Goal: Information Seeking & Learning: Check status

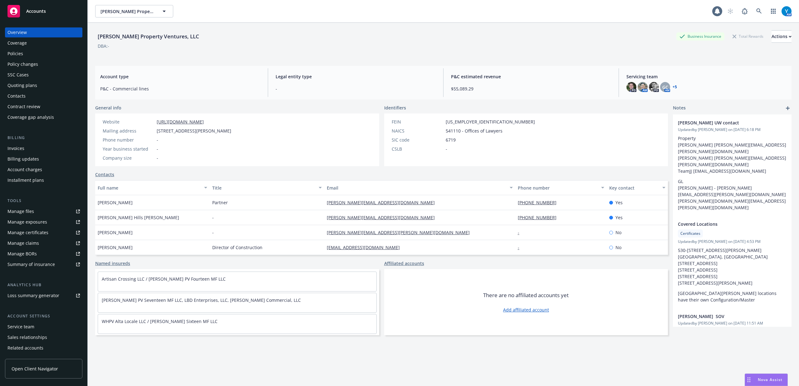
click at [41, 52] on div "Policies" at bounding box center [43, 54] width 72 height 10
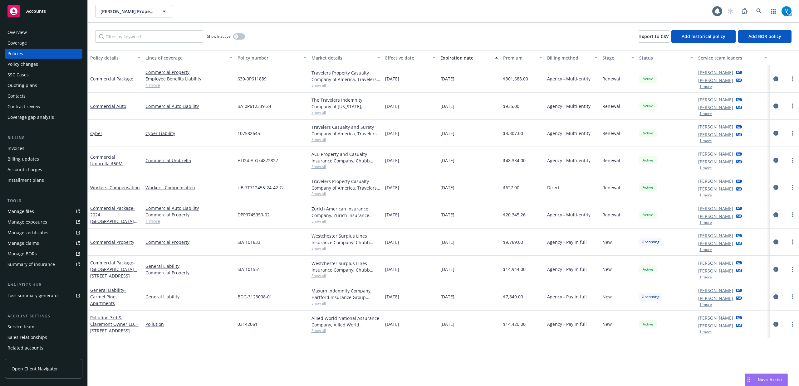
click at [34, 209] on link "Manage files" at bounding box center [43, 211] width 77 height 10
click at [36, 35] on div "Overview" at bounding box center [43, 32] width 72 height 10
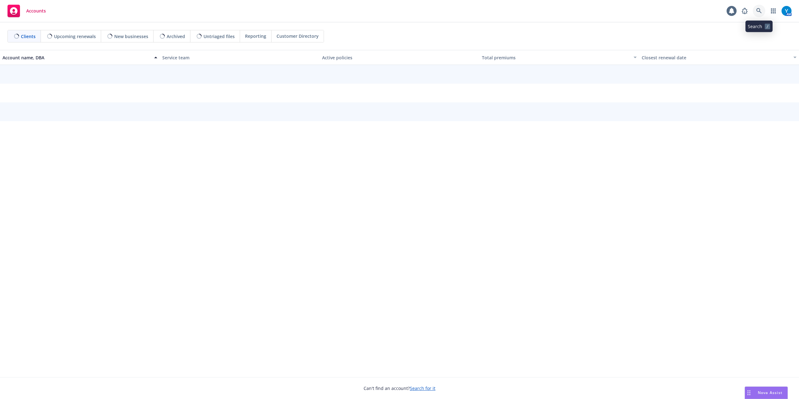
click at [760, 11] on icon at bounding box center [759, 11] width 6 height 6
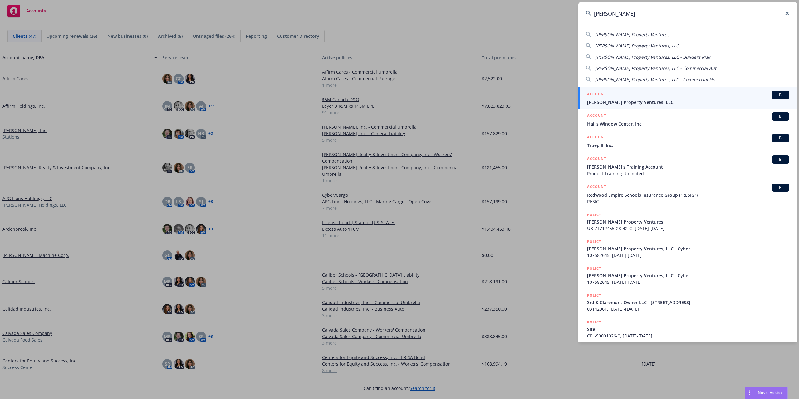
type input "windy hill"
click at [648, 104] on span "Windy Hill Property Ventures, LLC" at bounding box center [688, 102] width 202 height 7
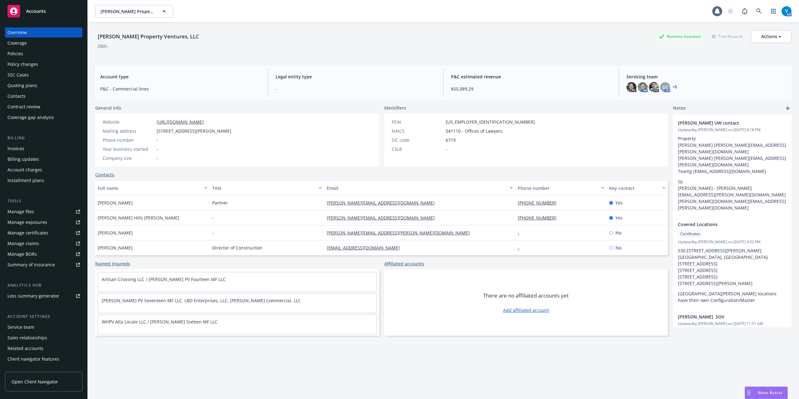
click at [36, 58] on div "Policies" at bounding box center [43, 54] width 72 height 10
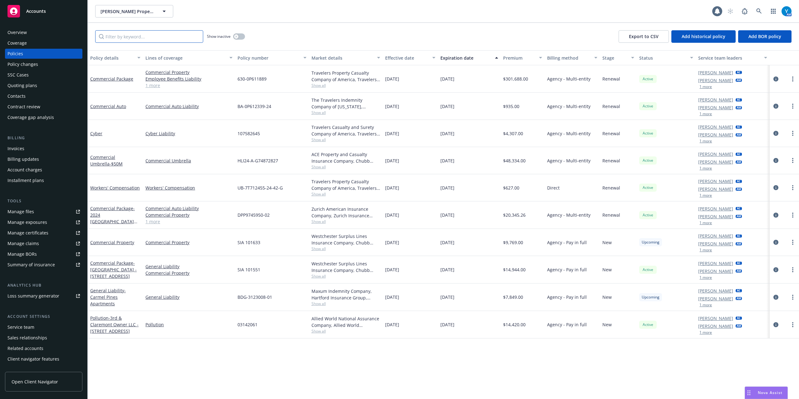
drag, startPoint x: 154, startPoint y: 33, endPoint x: 159, endPoint y: 24, distance: 10.0
click at [154, 33] on input "Filter by keyword..." at bounding box center [149, 36] width 108 height 12
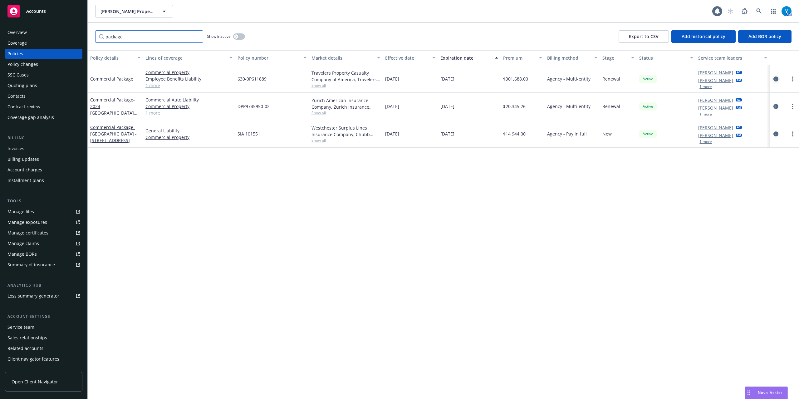
type input "package"
click at [774, 79] on icon "circleInformation" at bounding box center [775, 78] width 5 height 5
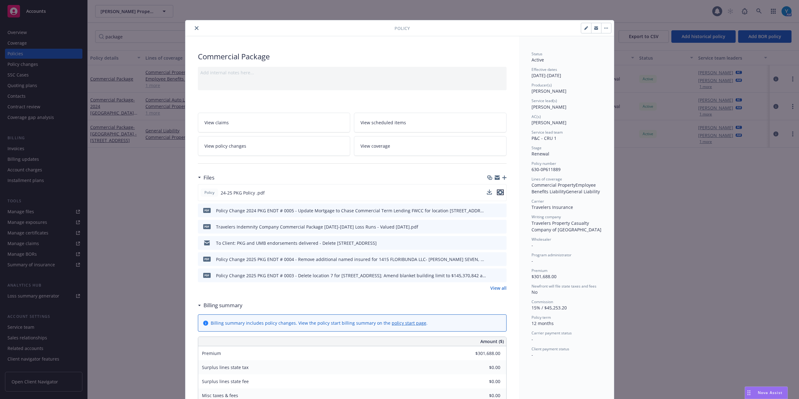
click at [497, 192] on icon "preview file" at bounding box center [500, 192] width 6 height 4
click at [219, 144] on span "View policy changes" at bounding box center [225, 146] width 42 height 7
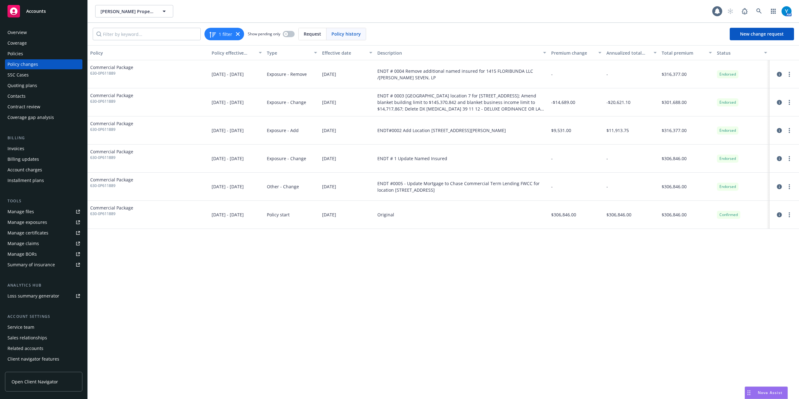
click at [368, 235] on div "Policy Policy effective dates Type Effective date Description Premium change An…" at bounding box center [443, 221] width 711 height 353
click at [780, 129] on icon "circleInformation" at bounding box center [778, 130] width 5 height 5
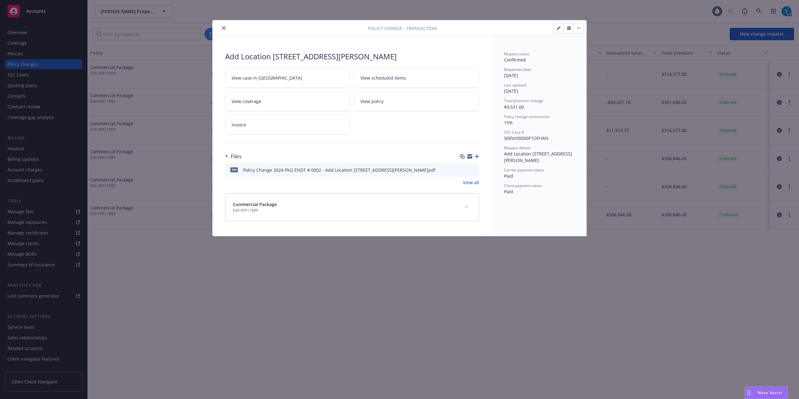
click at [473, 170] on icon "preview file" at bounding box center [473, 169] width 6 height 4
click at [221, 27] on button "close" at bounding box center [223, 27] width 7 height 7
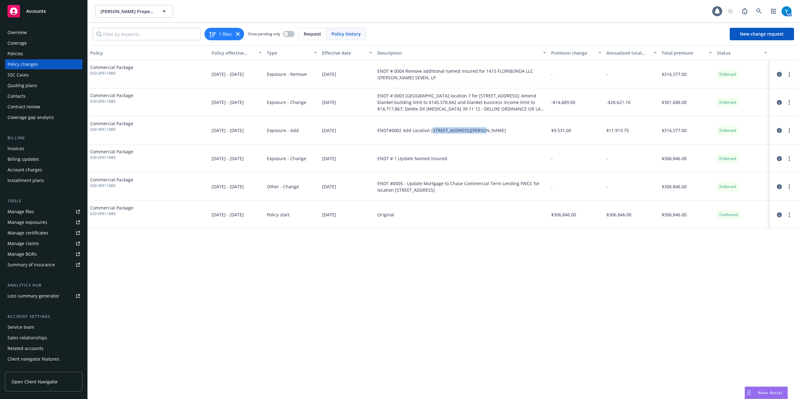
drag, startPoint x: 432, startPoint y: 130, endPoint x: 482, endPoint y: 132, distance: 50.6
click at [482, 132] on div "ENDT#0002 Add Location 160 W Hamilton Ave Campbell CA 95008" at bounding box center [441, 130] width 129 height 7
drag, startPoint x: 491, startPoint y: 130, endPoint x: 430, endPoint y: 130, distance: 60.8
click at [430, 130] on div "ENDT#0002 Add Location 160 W Hamilton Ave Campbell CA 95008" at bounding box center [462, 130] width 174 height 28
copy div "160 W Hamilton Ave Campbell CA 95008"
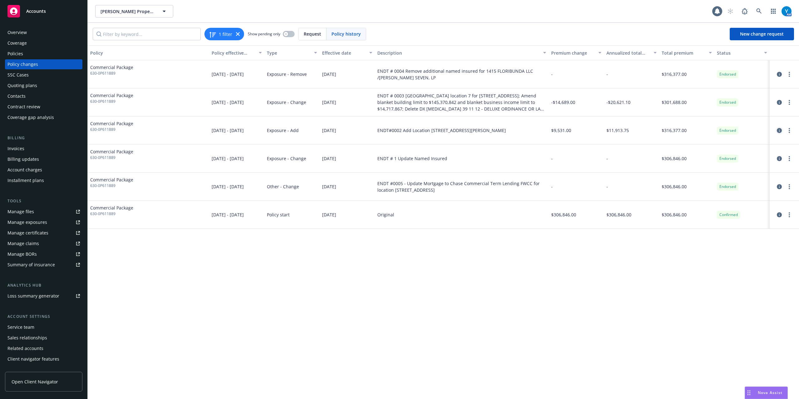
click at [777, 130] on icon "circleInformation" at bounding box center [778, 130] width 5 height 5
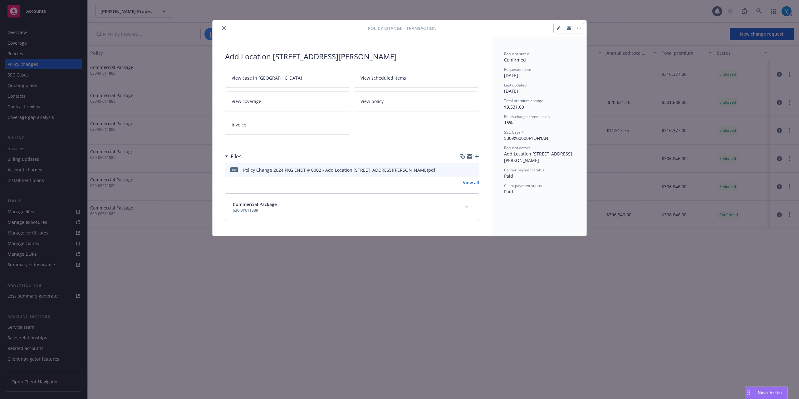
click at [221, 30] on button "close" at bounding box center [223, 27] width 7 height 7
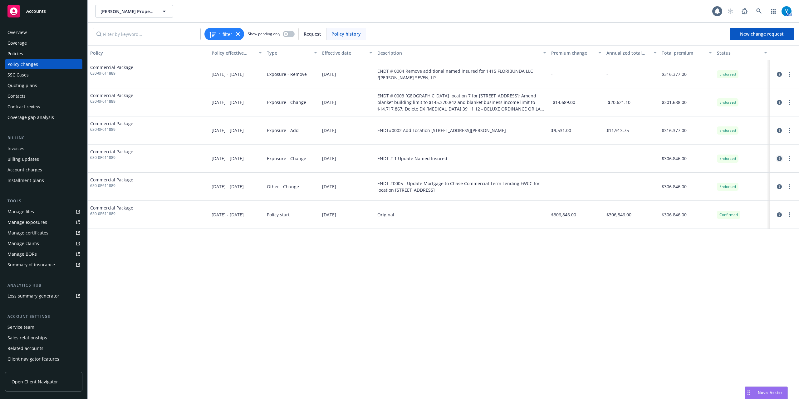
click at [776, 159] on icon "circleInformation" at bounding box center [778, 158] width 5 height 5
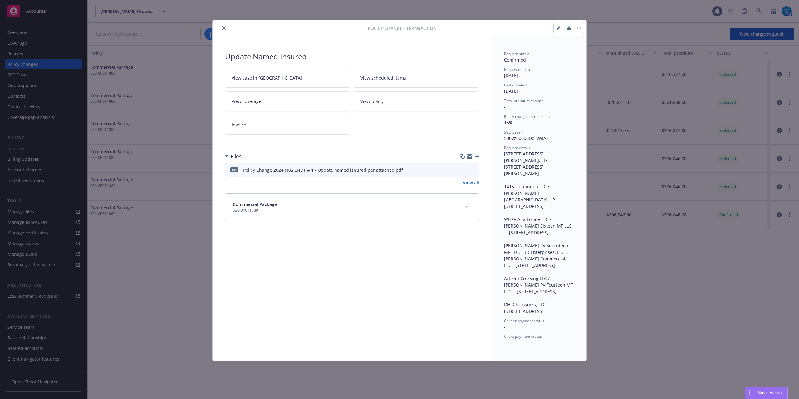
click at [475, 169] on icon "preview file" at bounding box center [473, 169] width 6 height 4
click at [225, 26] on icon "close" at bounding box center [224, 28] width 4 height 4
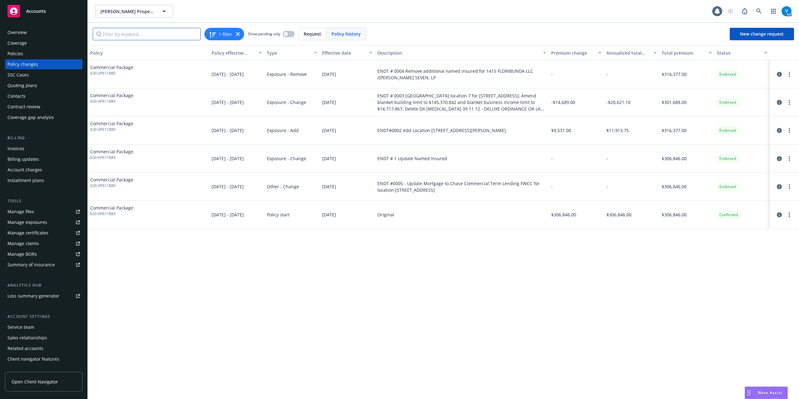
click at [120, 36] on input "Filter by keyword..." at bounding box center [147, 34] width 108 height 12
click at [236, 34] on icon at bounding box center [238, 34] width 4 height 4
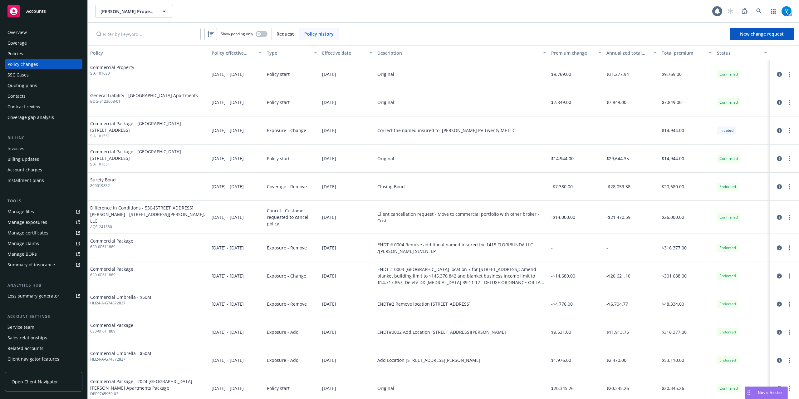
click at [27, 63] on div "Policy changes" at bounding box center [22, 64] width 31 height 10
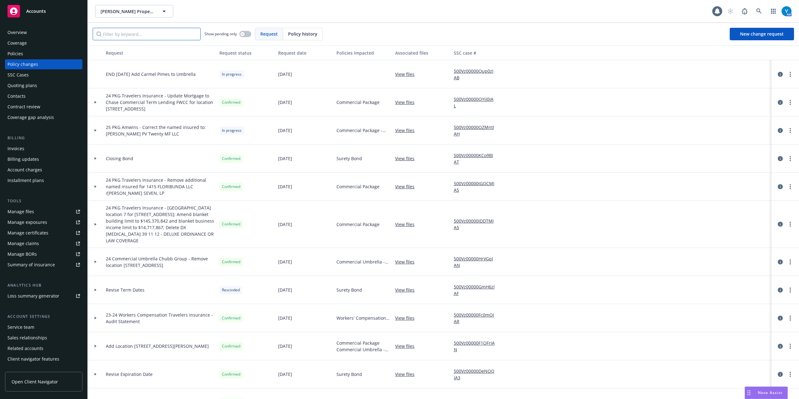
click at [130, 29] on input "Filter by keyword..." at bounding box center [147, 34] width 108 height 12
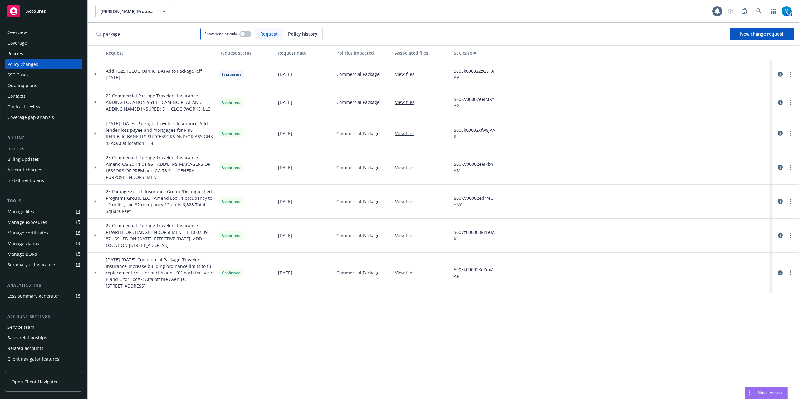
type input "package"
click at [96, 103] on icon at bounding box center [95, 102] width 2 height 2
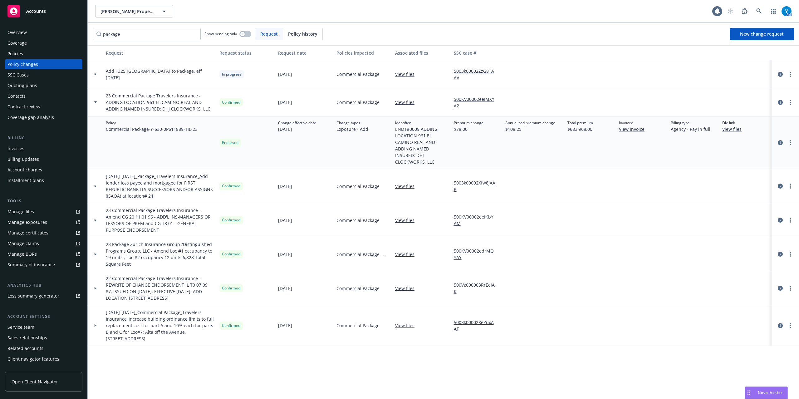
click at [96, 103] on icon at bounding box center [95, 102] width 2 height 2
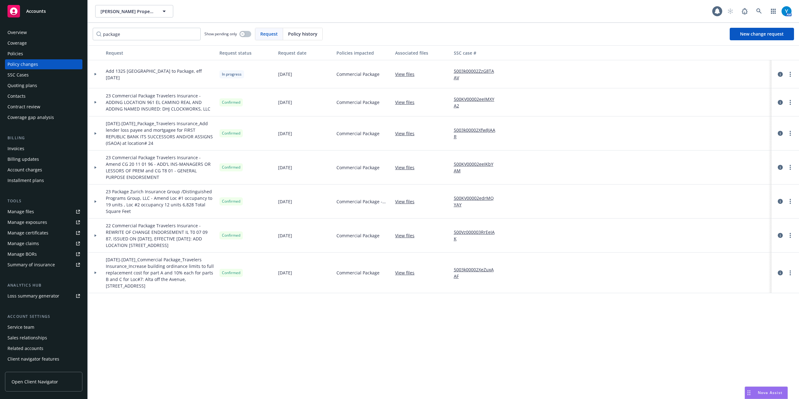
click at [27, 54] on div "Policies" at bounding box center [43, 54] width 72 height 10
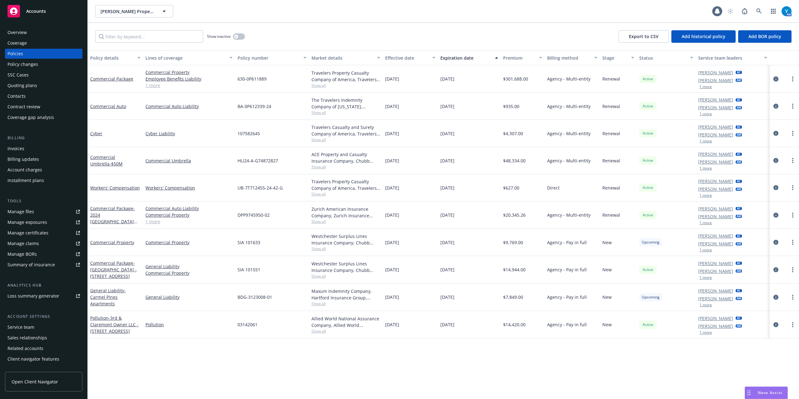
click at [774, 79] on icon "circleInformation" at bounding box center [775, 78] width 5 height 5
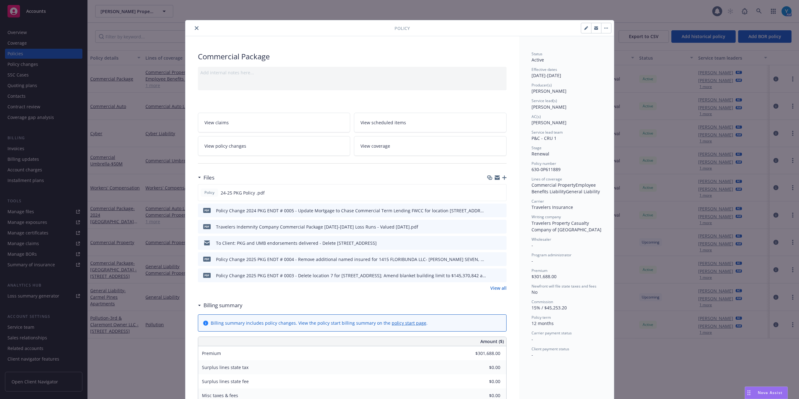
scroll to position [19, 0]
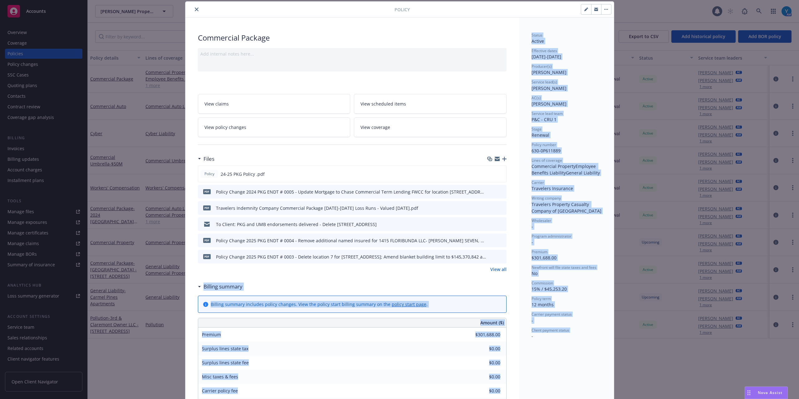
drag, startPoint x: 190, startPoint y: 284, endPoint x: 515, endPoint y: 357, distance: 333.0
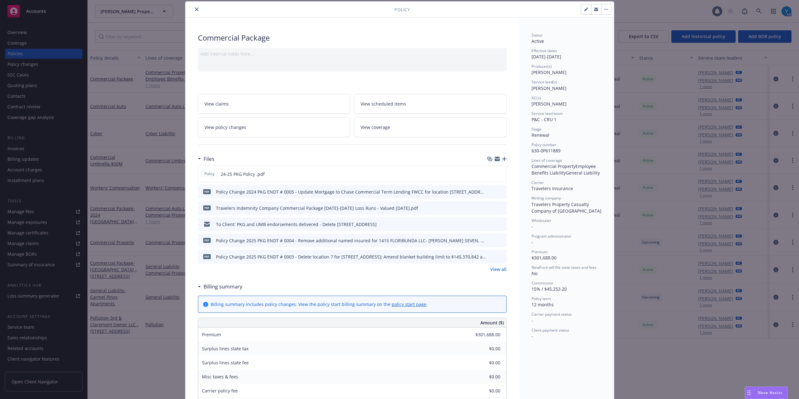
drag, startPoint x: 189, startPoint y: 287, endPoint x: 252, endPoint y: 287, distance: 63.6
click at [327, 287] on div "Billing summary" at bounding box center [352, 286] width 308 height 13
drag, startPoint x: 221, startPoint y: 274, endPoint x: 198, endPoint y: 277, distance: 22.7
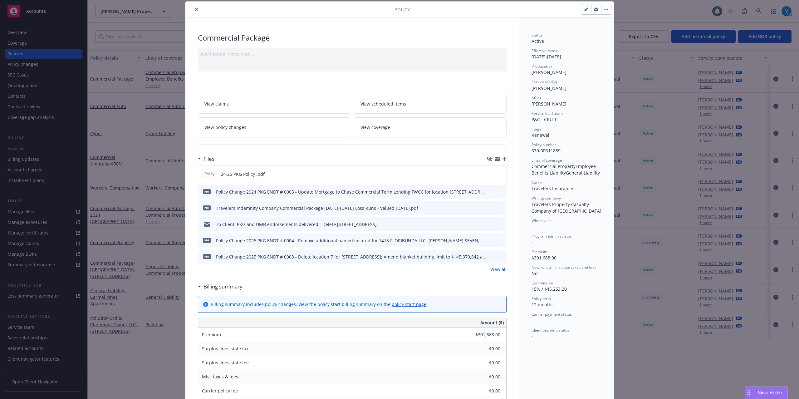
click at [220, 274] on div "Files Policy 24-25 PKG Policy .pdf pdf Policy Change 2024 PKG ENDT # 0005 - Upd…" at bounding box center [352, 216] width 308 height 128
drag, startPoint x: 190, startPoint y: 281, endPoint x: 270, endPoint y: 287, distance: 80.7
click at [270, 287] on div "Billing summary" at bounding box center [352, 286] width 308 height 13
drag, startPoint x: 242, startPoint y: 289, endPoint x: 194, endPoint y: 289, distance: 48.7
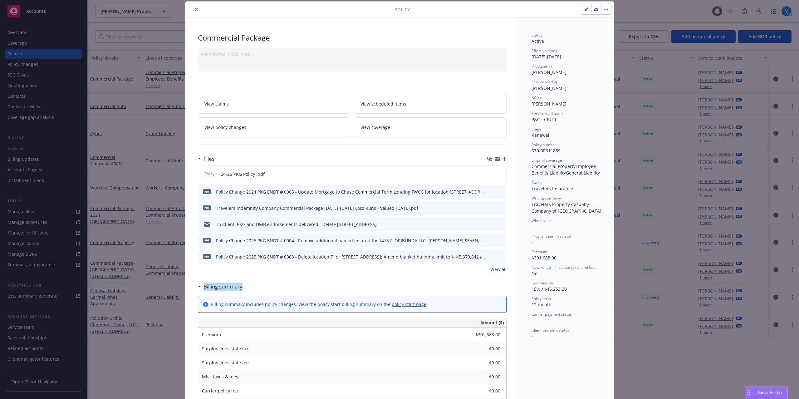
click at [249, 285] on div "Billing summary" at bounding box center [352, 286] width 308 height 13
click at [239, 290] on h3 "Billing summary" at bounding box center [222, 286] width 39 height 8
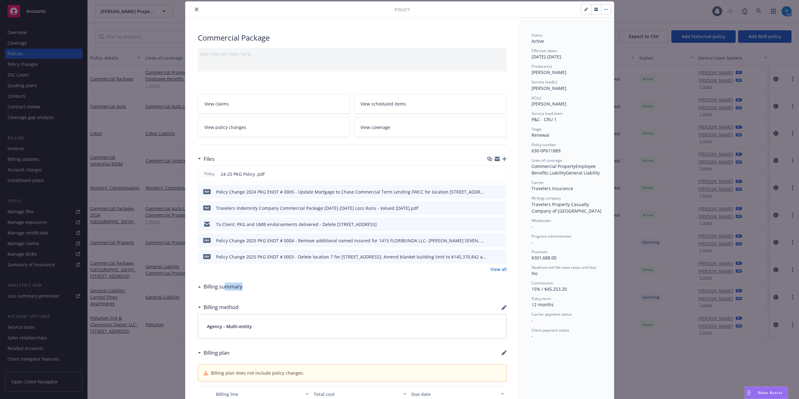
drag, startPoint x: 245, startPoint y: 289, endPoint x: 200, endPoint y: 289, distance: 45.2
click at [200, 289] on div "Billing summary" at bounding box center [352, 286] width 308 height 13
click at [198, 288] on div "Billing summary" at bounding box center [220, 286] width 45 height 8
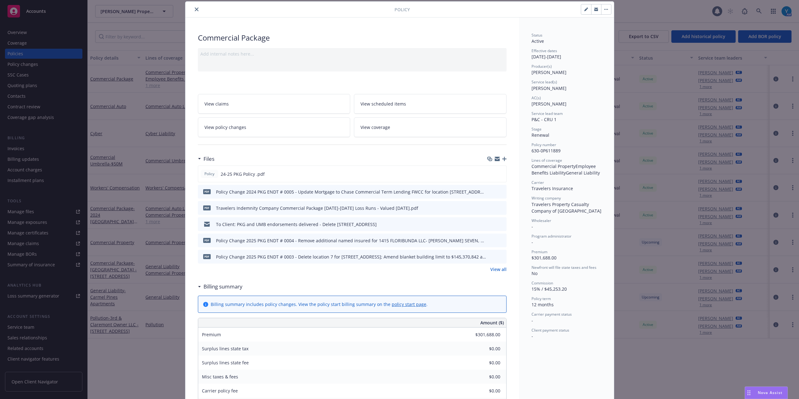
drag, startPoint x: 572, startPoint y: 344, endPoint x: 575, endPoint y: 347, distance: 4.9
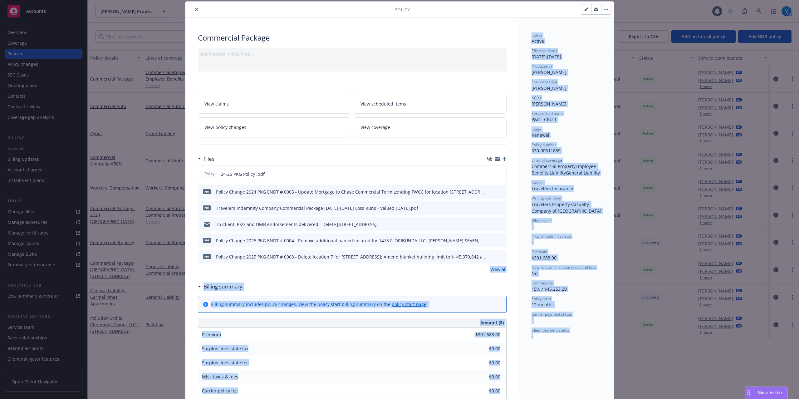
drag, startPoint x: 189, startPoint y: 268, endPoint x: 540, endPoint y: 373, distance: 366.8
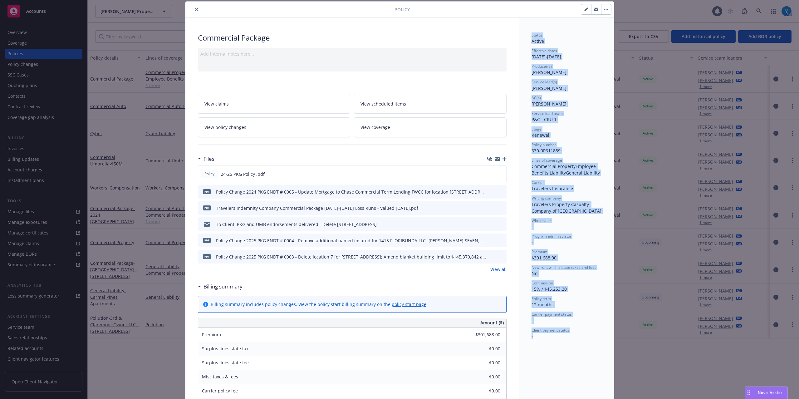
drag, startPoint x: 570, startPoint y: 339, endPoint x: 459, endPoint y: 13, distance: 344.6
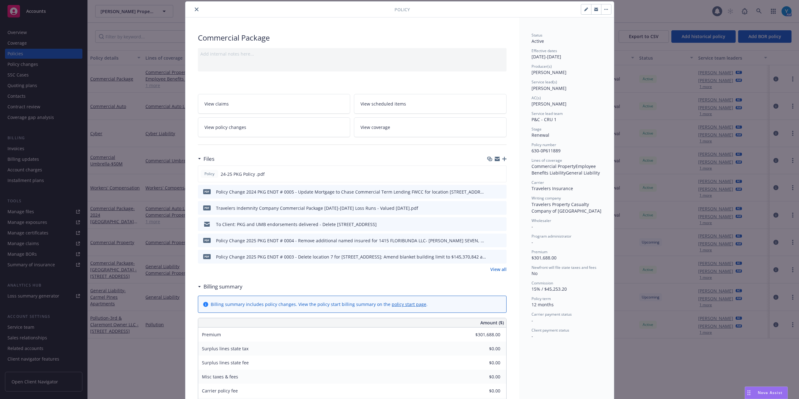
click at [454, 12] on div at bounding box center [510, 9] width 201 height 11
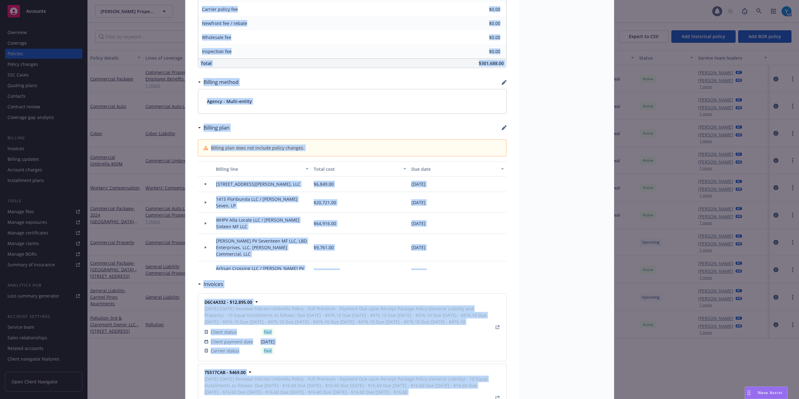
drag, startPoint x: 186, startPoint y: 4, endPoint x: 562, endPoint y: 381, distance: 532.0
click at [573, 395] on div "Policy Commercial Package Add internal notes here... View claims View scheduled…" at bounding box center [399, 264] width 428 height 1288
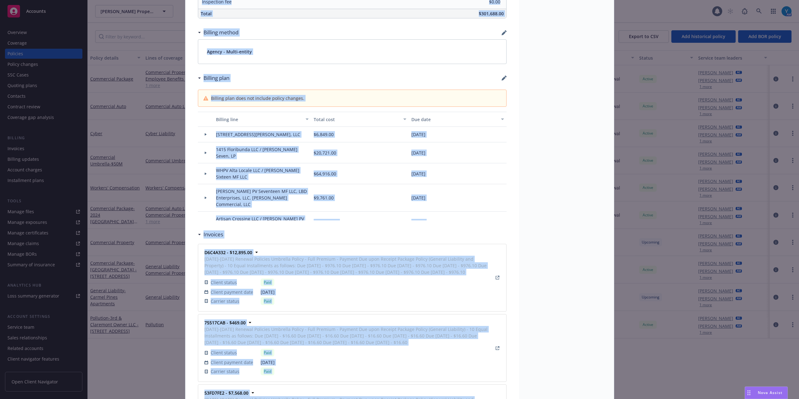
click at [539, 273] on div "Status Active Effective dates 10/01/2024 - 10/01/2025 Producer(s) Eric Alburger…" at bounding box center [566, 223] width 95 height 1272
click at [549, 308] on div "Status Active Effective dates 10/01/2024 - 10/01/2025 Producer(s) Eric Alburger…" at bounding box center [566, 223] width 95 height 1272
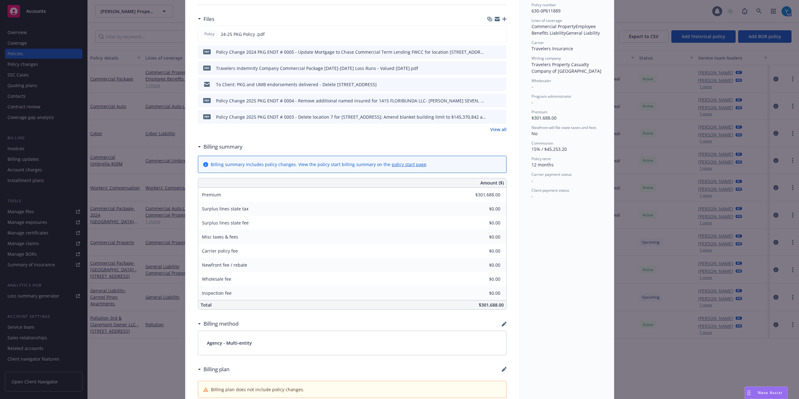
scroll to position [0, 0]
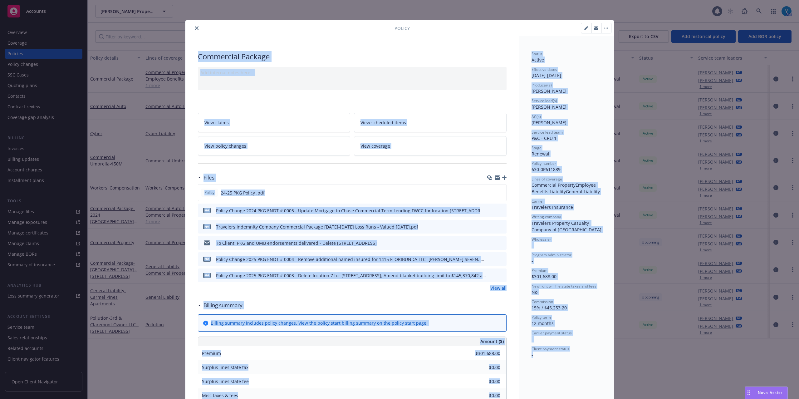
drag, startPoint x: 580, startPoint y: 360, endPoint x: 275, endPoint y: 35, distance: 445.5
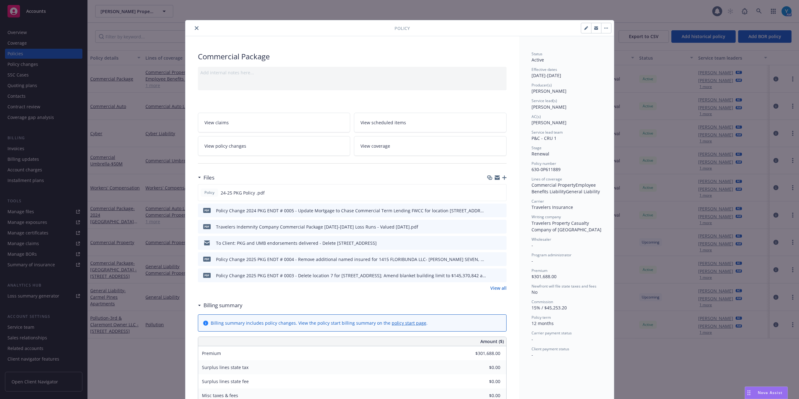
click at [275, 35] on div "Policy" at bounding box center [399, 28] width 428 height 16
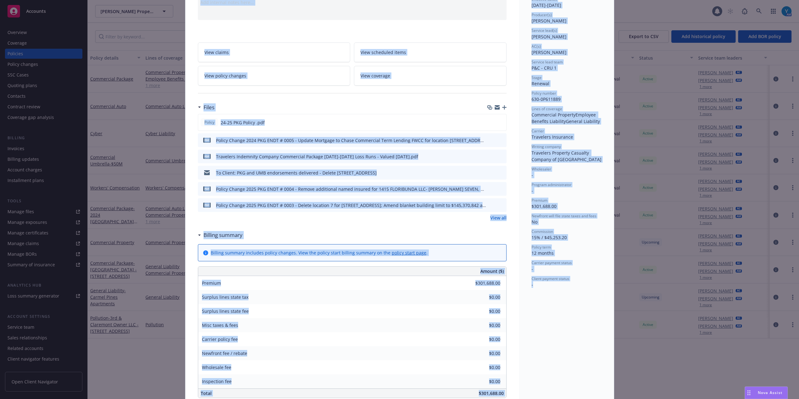
drag, startPoint x: 192, startPoint y: 40, endPoint x: 569, endPoint y: 386, distance: 511.5
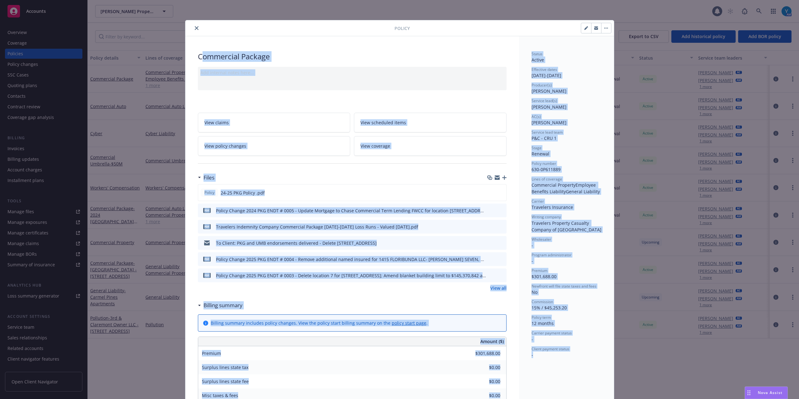
drag, startPoint x: 558, startPoint y: 371, endPoint x: 199, endPoint y: 39, distance: 489.4
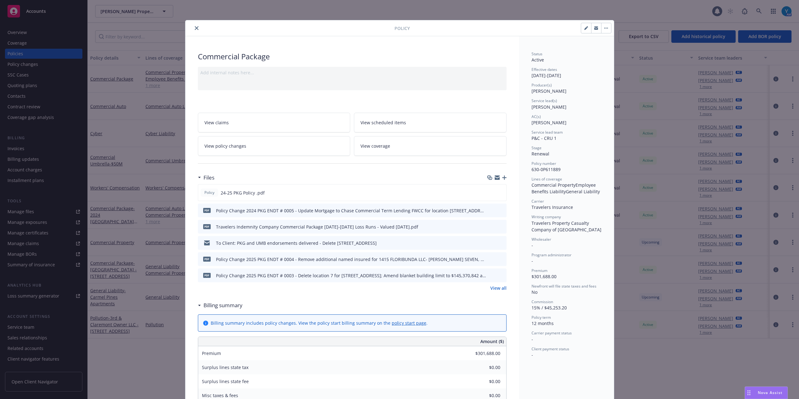
click at [195, 29] on icon "close" at bounding box center [197, 28] width 4 height 4
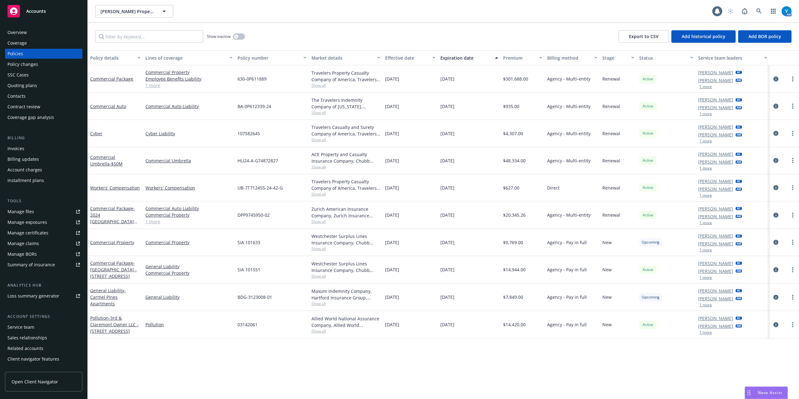
click at [669, 377] on div "Policy details Lines of coverage Policy number Market details Effective date Ex…" at bounding box center [443, 224] width 711 height 348
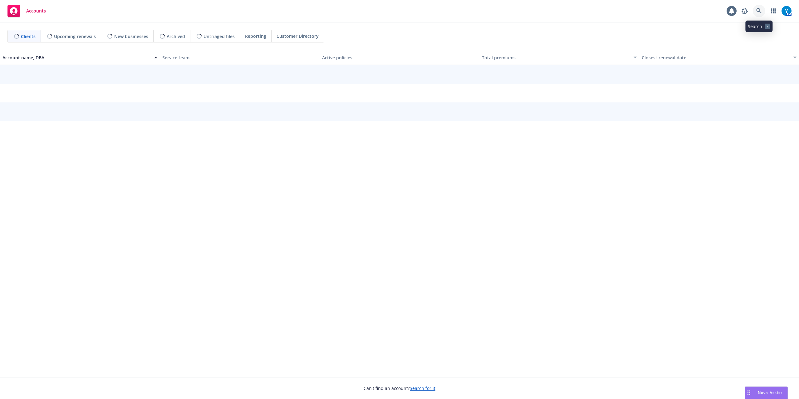
click at [759, 9] on icon at bounding box center [758, 10] width 5 height 5
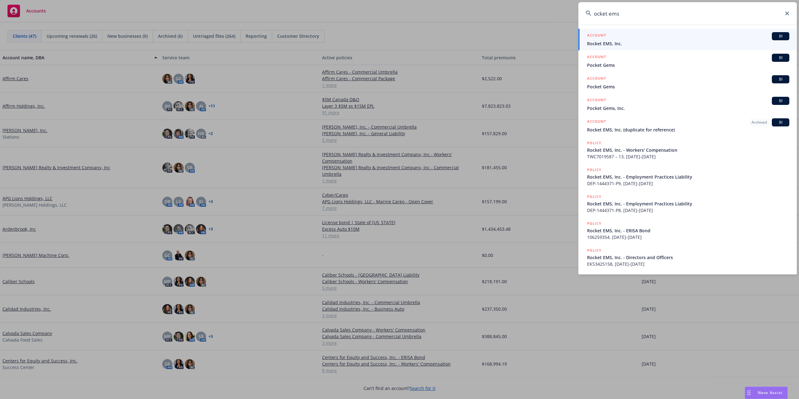
type input "ocket ems"
click at [631, 35] on div "ACCOUNT BI" at bounding box center [688, 36] width 202 height 8
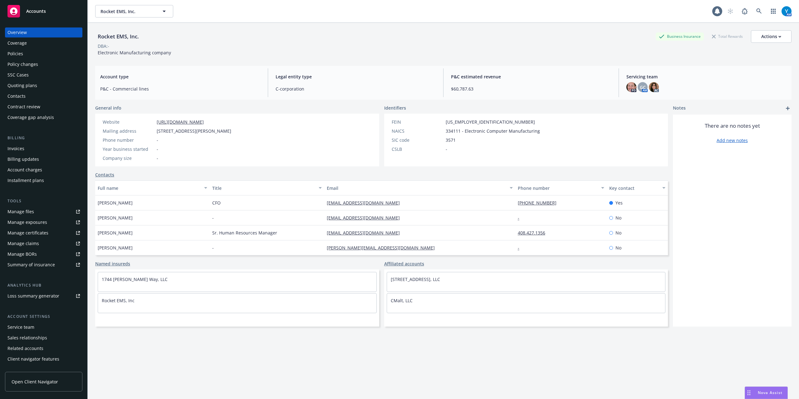
click at [17, 54] on div "Policies" at bounding box center [15, 54] width 16 height 10
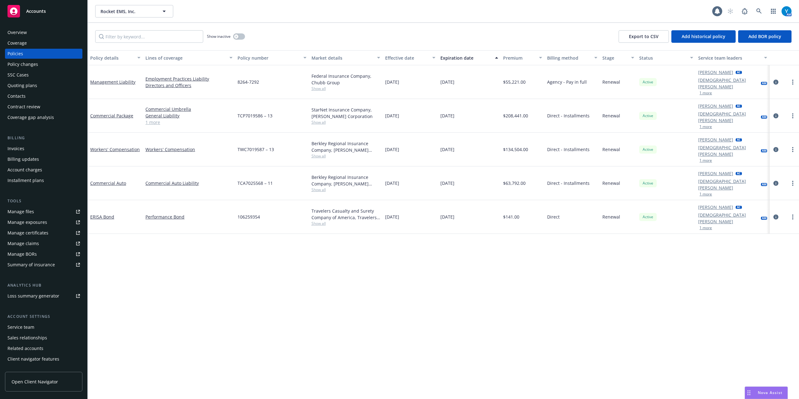
click at [27, 86] on div "Quoting plans" at bounding box center [22, 85] width 30 height 10
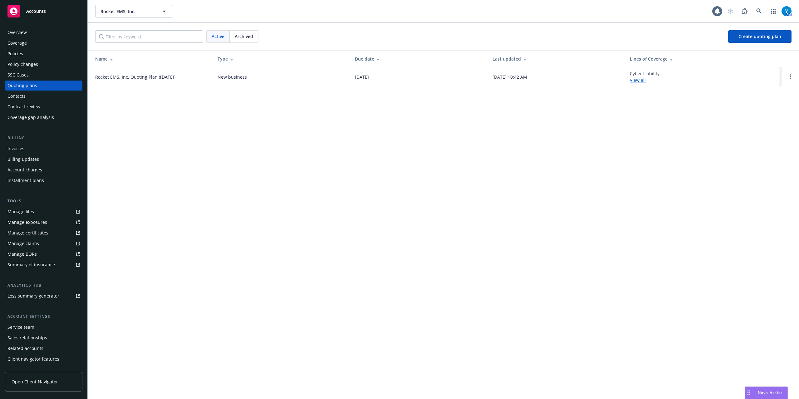
click at [36, 31] on div "Overview" at bounding box center [43, 32] width 72 height 10
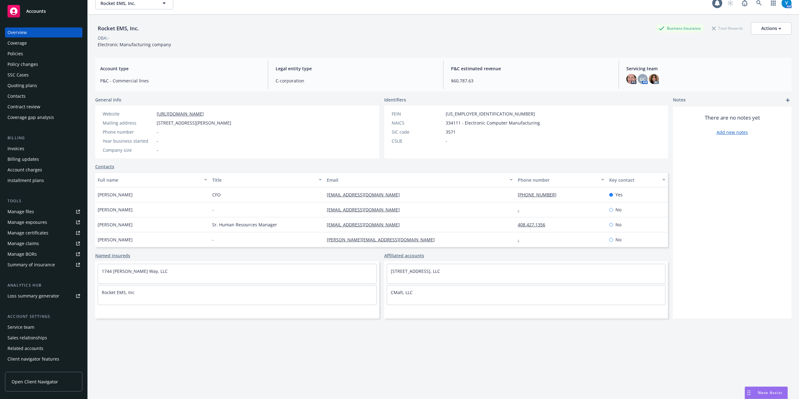
scroll to position [23, 0]
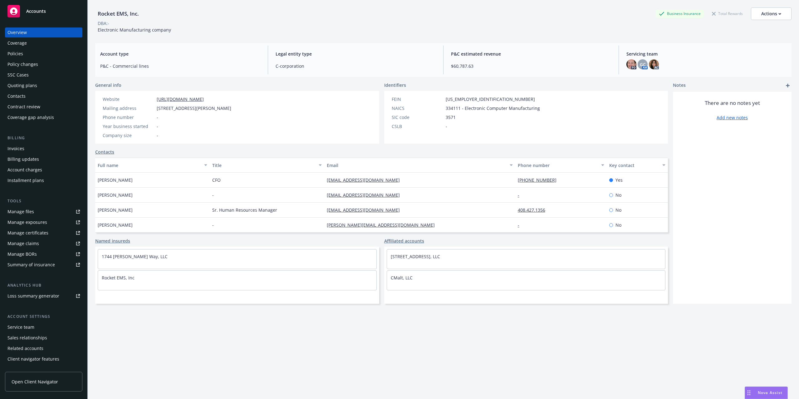
click at [12, 51] on div "Policies" at bounding box center [15, 54] width 16 height 10
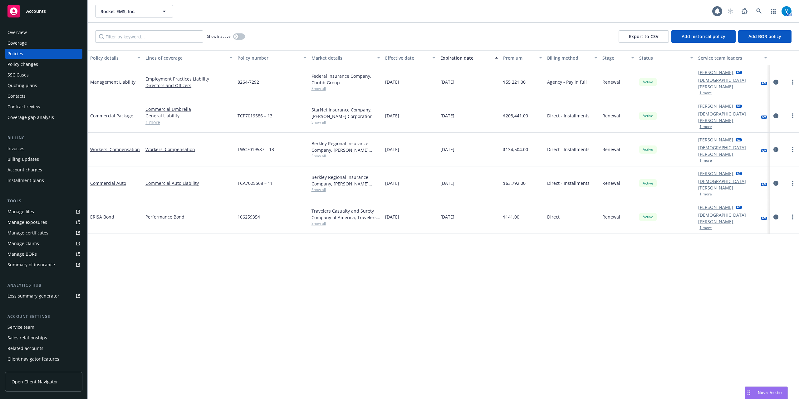
click at [30, 148] on div "Invoices" at bounding box center [43, 148] width 72 height 10
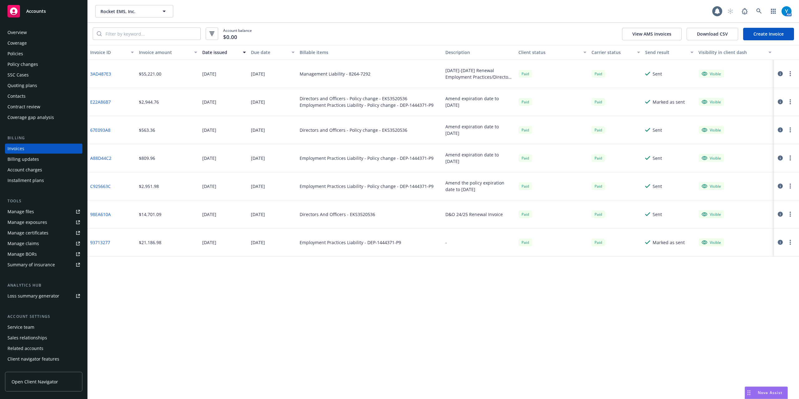
click at [25, 54] on div "Policies" at bounding box center [43, 54] width 72 height 10
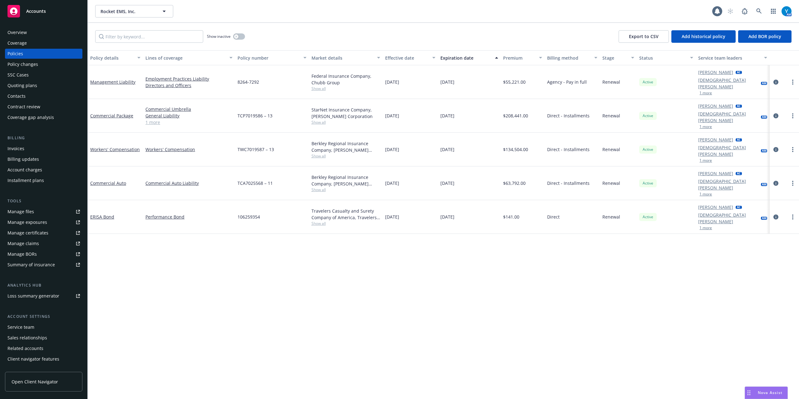
click at [26, 34] on div "Overview" at bounding box center [16, 32] width 19 height 10
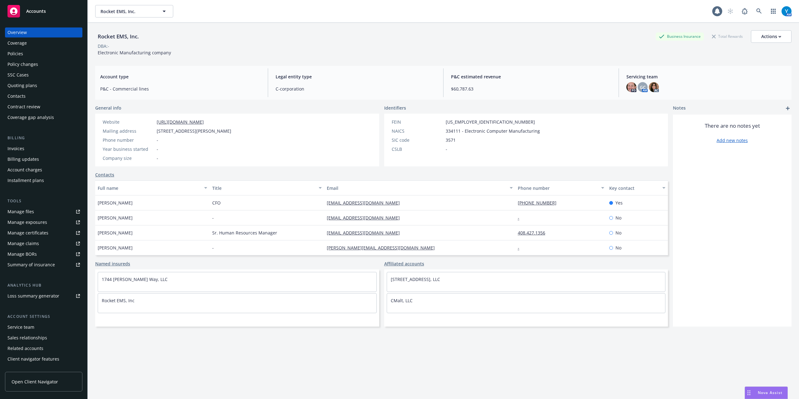
click at [342, 16] on div "Rocket EMS, Inc. Rocket EMS, Inc." at bounding box center [403, 11] width 617 height 12
click at [22, 51] on div "Policies" at bounding box center [15, 54] width 16 height 10
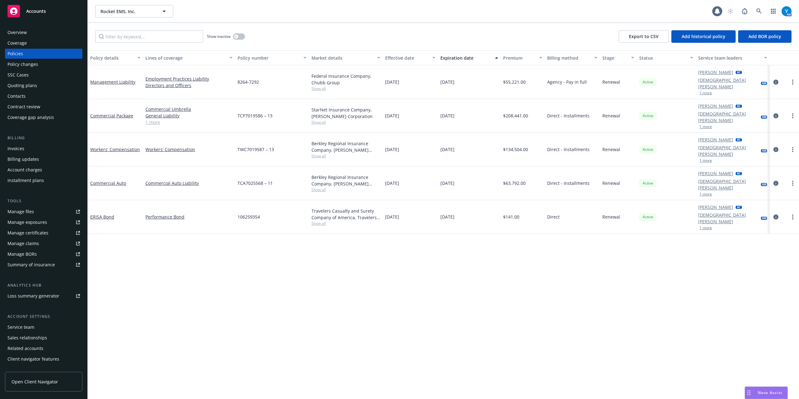
click at [28, 31] on div "Overview" at bounding box center [43, 32] width 72 height 10
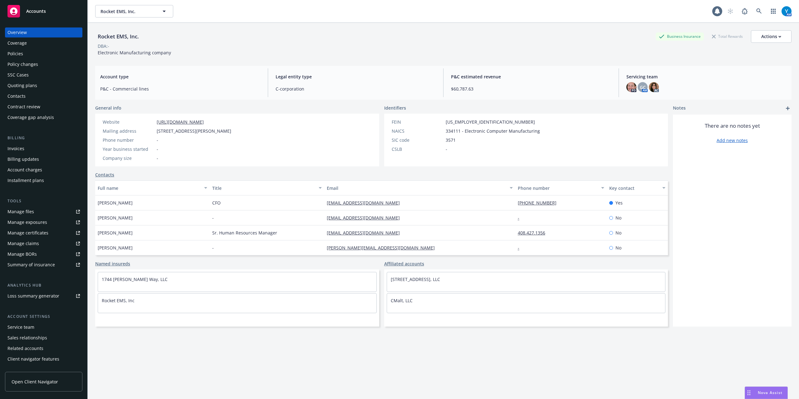
click at [24, 53] on div "Policies" at bounding box center [43, 54] width 72 height 10
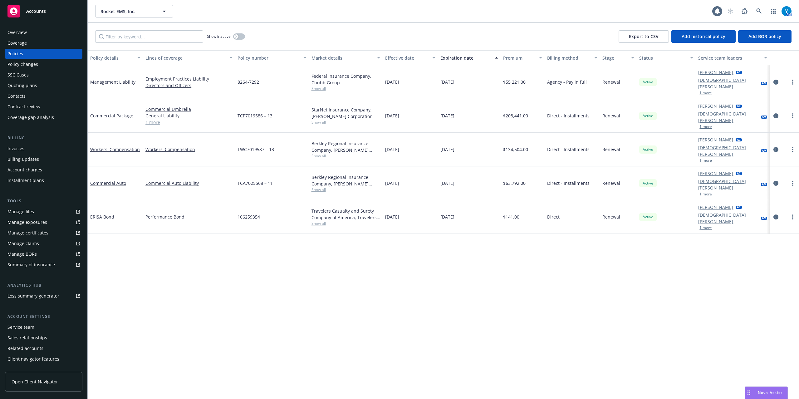
click at [20, 32] on div "Overview" at bounding box center [16, 32] width 19 height 10
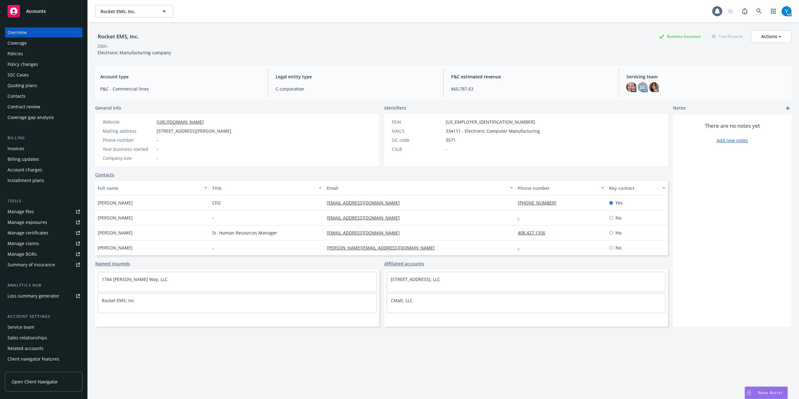
click at [19, 52] on div "Policies" at bounding box center [15, 54] width 16 height 10
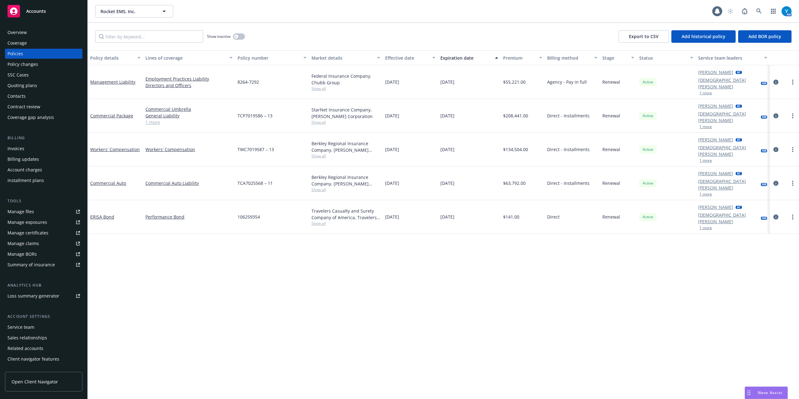
click at [361, 26] on div "Show inactive Export to CSV Add historical policy Add BOR policy" at bounding box center [443, 36] width 711 height 27
click at [707, 311] on div "Policy details Lines of coverage Policy number Market details Effective date Ex…" at bounding box center [443, 224] width 711 height 348
click at [247, 9] on div "Rocket EMS, Inc. Rocket EMS, Inc." at bounding box center [403, 11] width 617 height 12
click at [291, 241] on div "Policy details Lines of coverage Policy number Market details Effective date Ex…" at bounding box center [443, 224] width 711 height 348
click at [775, 147] on icon "circleInformation" at bounding box center [775, 149] width 5 height 5
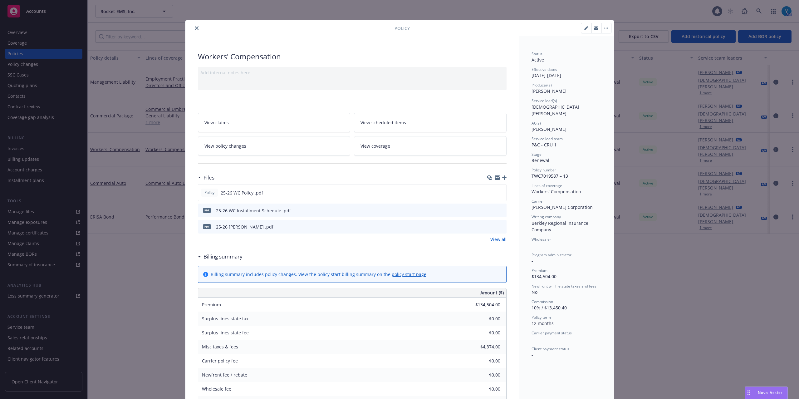
click at [195, 26] on icon "close" at bounding box center [197, 28] width 4 height 4
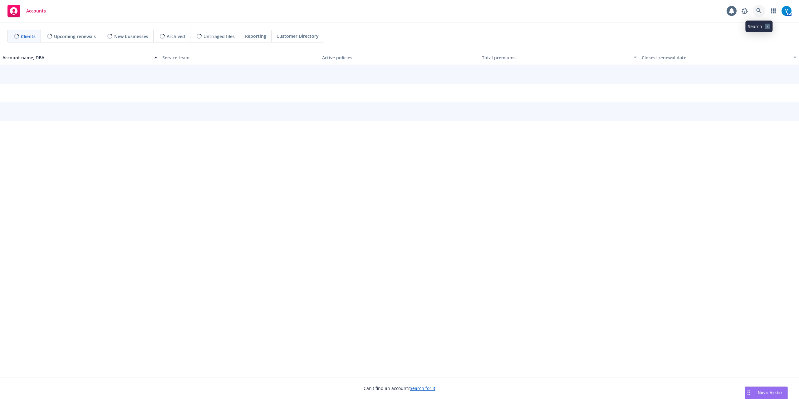
drag, startPoint x: 756, startPoint y: 11, endPoint x: 764, endPoint y: 28, distance: 19.0
click at [756, 11] on icon at bounding box center [758, 10] width 5 height 5
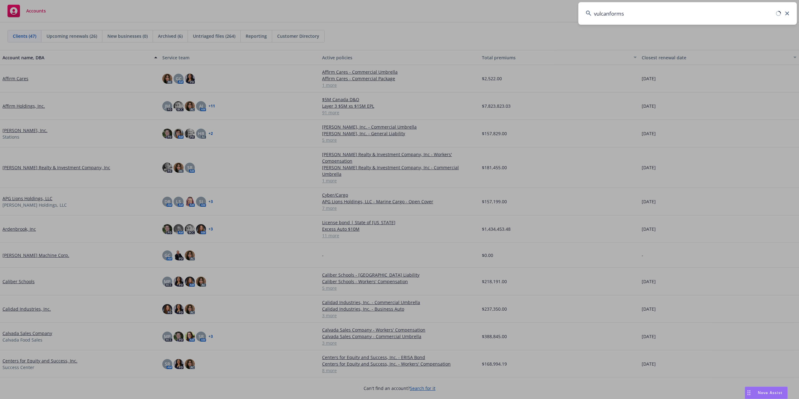
type input "vulcanforms"
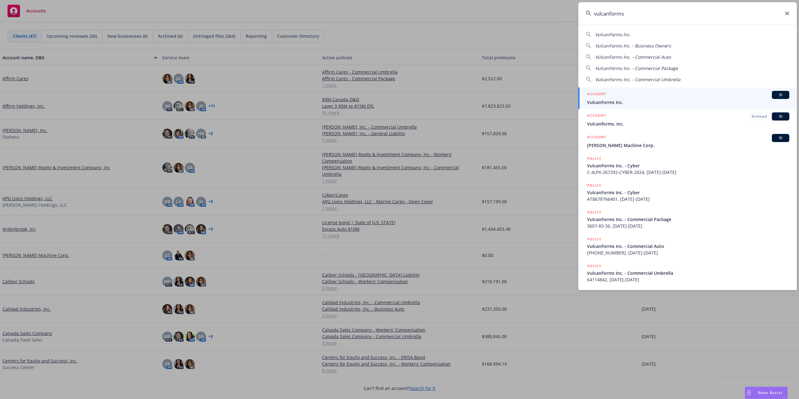
click at [662, 95] on div "ACCOUNT BI" at bounding box center [688, 95] width 202 height 8
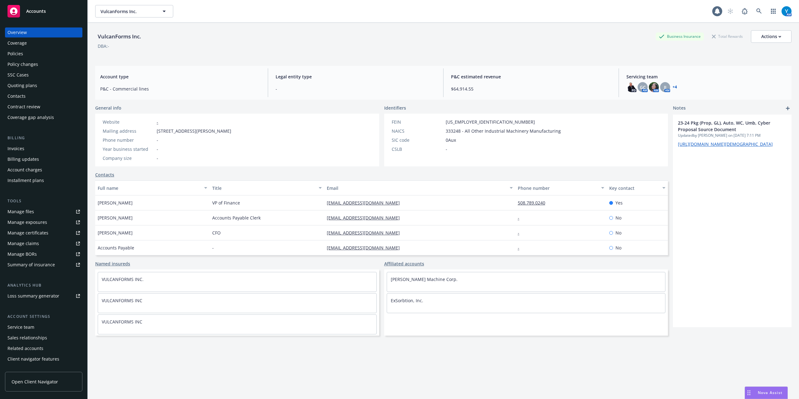
click at [21, 50] on div "Policies" at bounding box center [15, 54] width 16 height 10
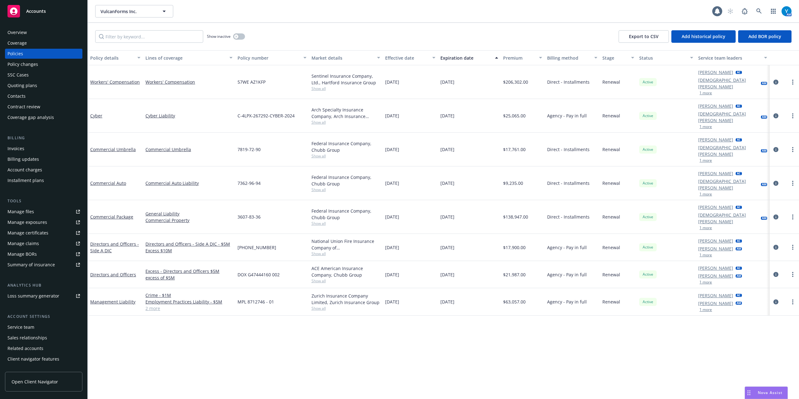
click at [270, 15] on div "VulcanForms Inc. VulcanForms Inc." at bounding box center [403, 11] width 617 height 12
click at [245, 11] on div "VulcanForms Inc. VulcanForms Inc." at bounding box center [403, 11] width 617 height 12
drag, startPoint x: 549, startPoint y: 78, endPoint x: 616, endPoint y: 80, distance: 67.4
click at [600, 80] on div "Workers' Compensation Workers' Compensation 57WE AZ1KFP Sentinel Insurance Comp…" at bounding box center [443, 82] width 711 height 34
click at [637, 80] on div "Active" at bounding box center [665, 82] width 59 height 34
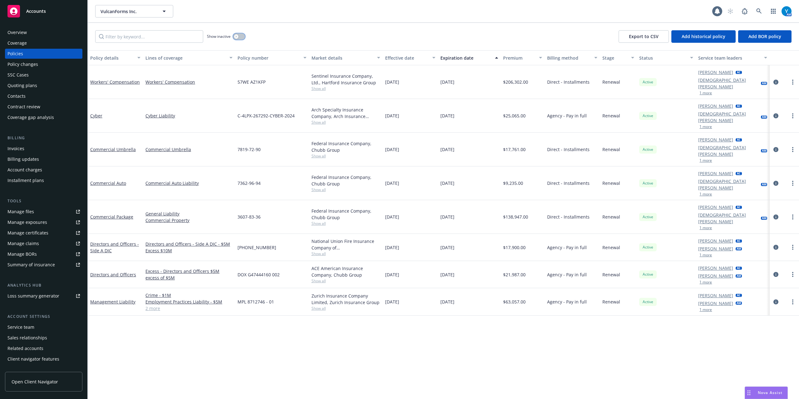
click at [242, 38] on button "button" at bounding box center [239, 36] width 12 height 6
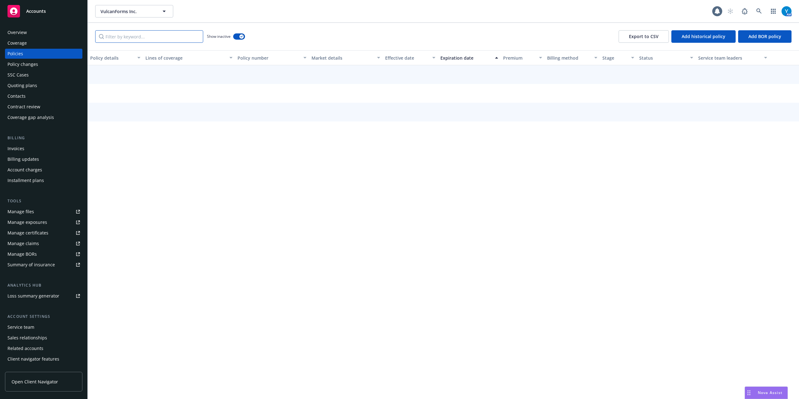
click at [151, 36] on input "Filter by keyword..." at bounding box center [149, 36] width 108 height 12
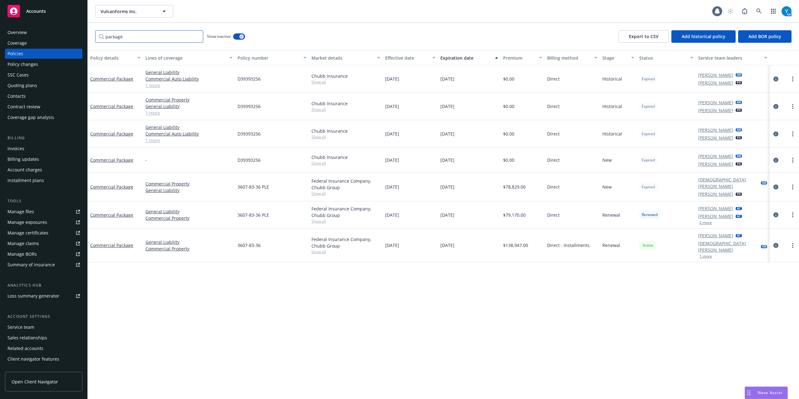
type input "package"
click at [238, 37] on button "button" at bounding box center [239, 36] width 12 height 6
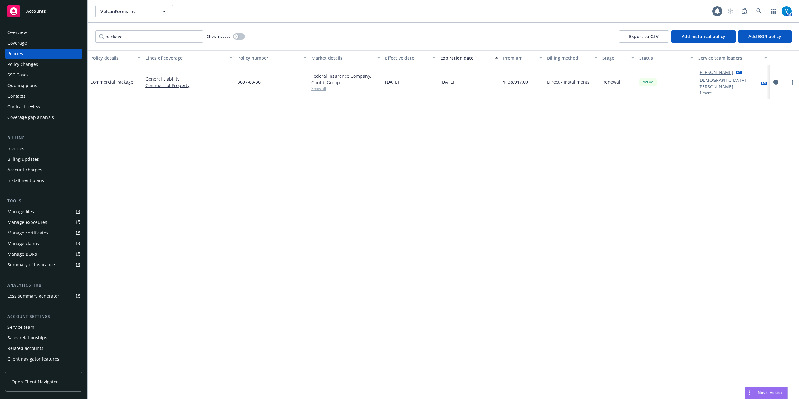
drag, startPoint x: 134, startPoint y: 29, endPoint x: 126, endPoint y: 37, distance: 11.3
click at [67, 36] on div "Accounts Overview Coverage Policies Policy changes SSC Cases Quoting plans Cont…" at bounding box center [399, 199] width 799 height 399
drag, startPoint x: 129, startPoint y: 36, endPoint x: 80, endPoint y: 41, distance: 48.8
click at [81, 41] on div "Accounts Overview Coverage Policies Policy changes SSC Cases Quoting plans Cont…" at bounding box center [399, 199] width 799 height 399
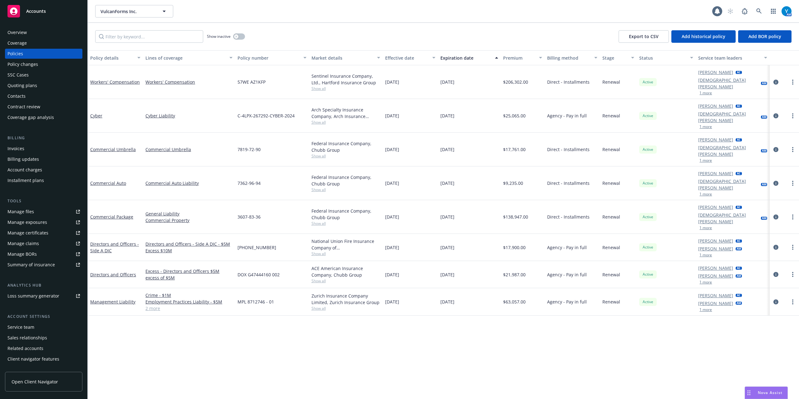
click at [703, 91] on button "1 more" at bounding box center [705, 93] width 12 height 4
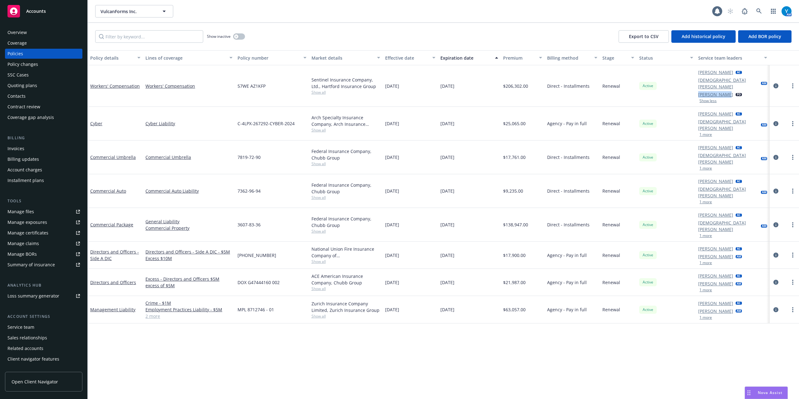
drag, startPoint x: 696, startPoint y: 88, endPoint x: 728, endPoint y: 90, distance: 31.6
click at [728, 90] on div "Yvette Dmitriyeva AC Gay Chung AM Adam Johnson PD Show less" at bounding box center [732, 85] width 74 height 41
drag, startPoint x: 738, startPoint y: 372, endPoint x: 742, endPoint y: 367, distance: 6.4
click at [738, 372] on div "Policy details Lines of coverage Policy number Market details Effective date Ex…" at bounding box center [443, 224] width 711 height 348
click at [342, 309] on div "Policy details Lines of coverage Policy number Market details Effective date Ex…" at bounding box center [443, 224] width 711 height 348
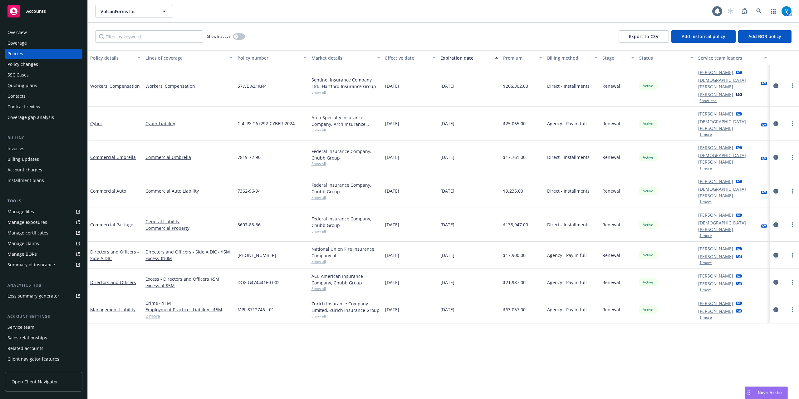
drag, startPoint x: 225, startPoint y: 365, endPoint x: 222, endPoint y: 356, distance: 9.3
click at [225, 365] on div "Policy details Lines of coverage Policy number Market details Effective date Ex…" at bounding box center [443, 224] width 711 height 348
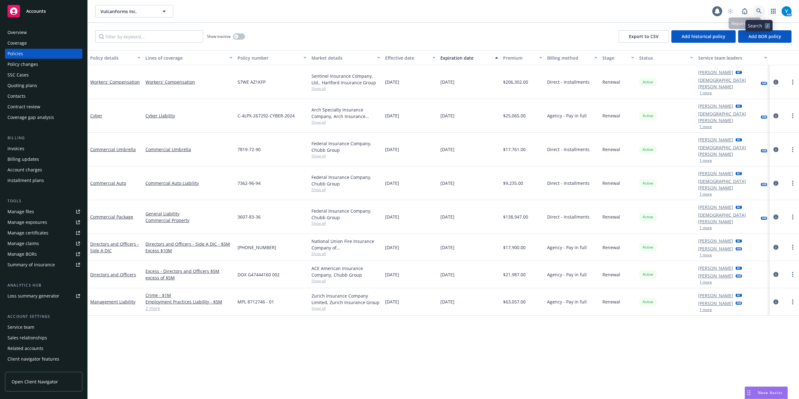
click at [761, 10] on link at bounding box center [758, 11] width 12 height 12
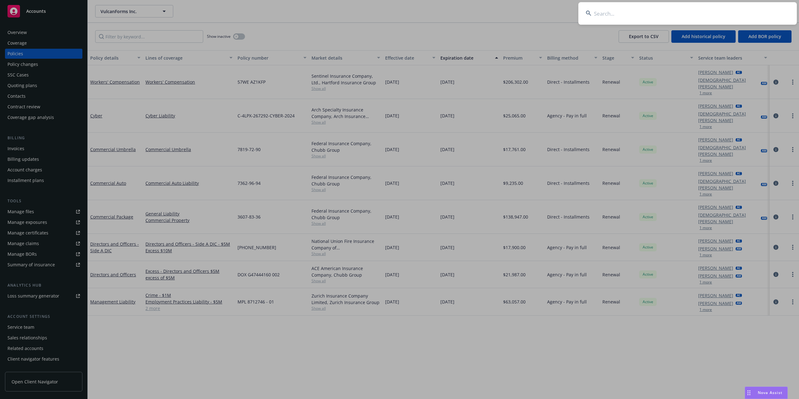
click at [658, 13] on input at bounding box center [687, 13] width 218 height 22
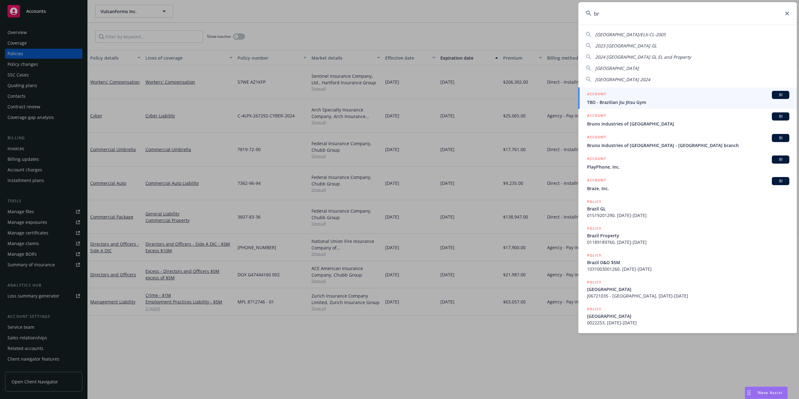
type input "b"
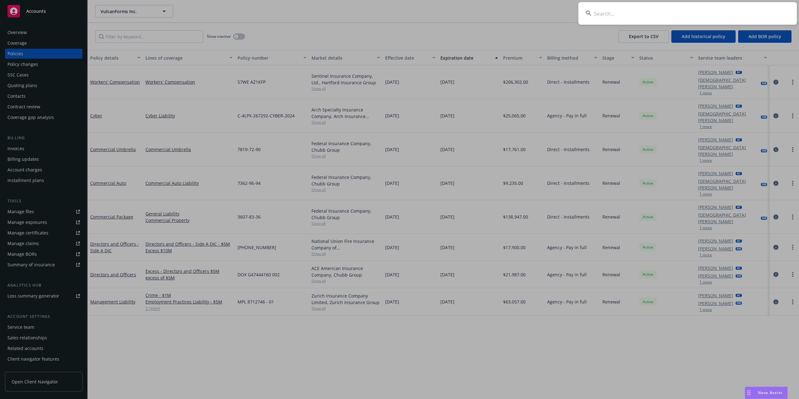
drag, startPoint x: 618, startPoint y: 317, endPoint x: 633, endPoint y: 321, distance: 15.8
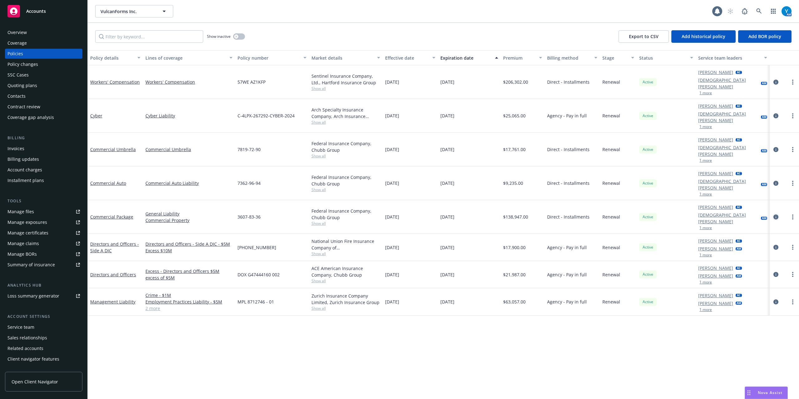
click at [774, 214] on icon "circleInformation" at bounding box center [775, 216] width 5 height 5
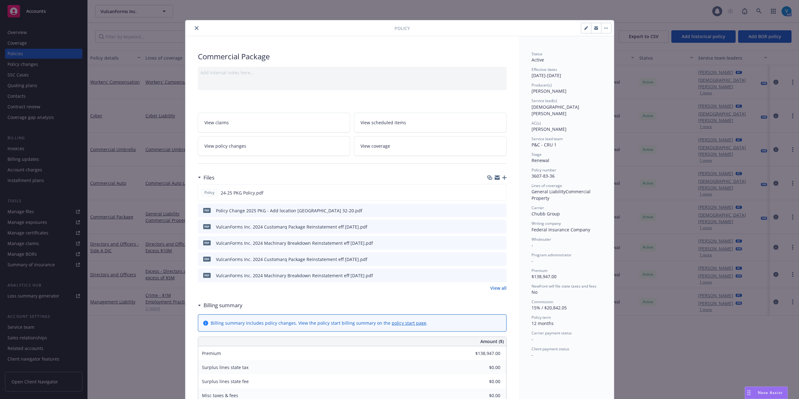
click at [195, 29] on icon "close" at bounding box center [197, 28] width 4 height 4
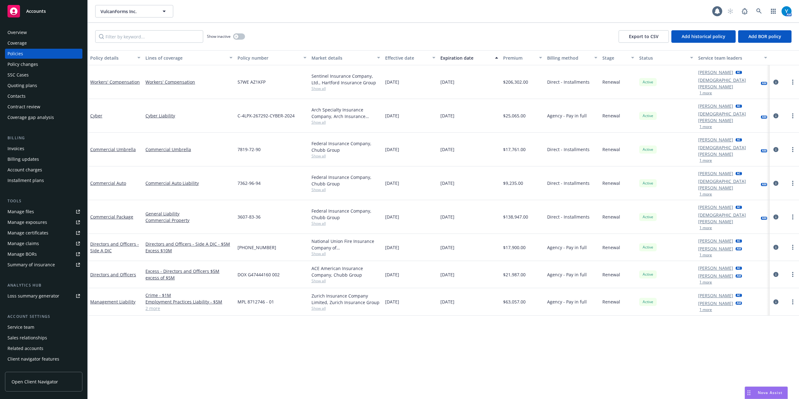
click at [745, 319] on div "Policy details Lines of coverage Policy number Market details Effective date Ex…" at bounding box center [443, 224] width 711 height 348
click at [542, 388] on div "Policy details Lines of coverage Policy number Market details Effective date Ex…" at bounding box center [443, 224] width 711 height 348
click at [646, 364] on div "Policy details Lines of coverage Policy number Market details Effective date Ex…" at bounding box center [443, 224] width 711 height 348
click at [285, 347] on div "Policy details Lines of coverage Policy number Market details Effective date Ex…" at bounding box center [443, 224] width 711 height 348
click at [516, 330] on div "Policy details Lines of coverage Policy number Market details Effective date Ex…" at bounding box center [443, 224] width 711 height 348
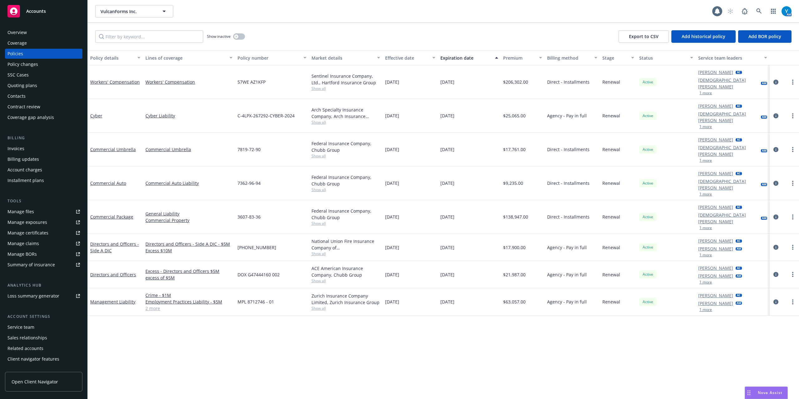
click at [331, 339] on div "Policy details Lines of coverage Policy number Market details Effective date Ex…" at bounding box center [443, 224] width 711 height 348
click at [757, 13] on icon at bounding box center [759, 11] width 6 height 6
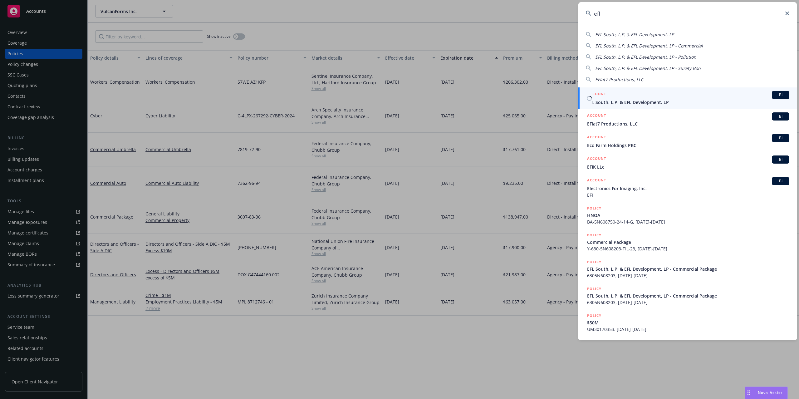
type input "efl"
click at [645, 98] on div "ACCOUNT BI" at bounding box center [688, 95] width 202 height 8
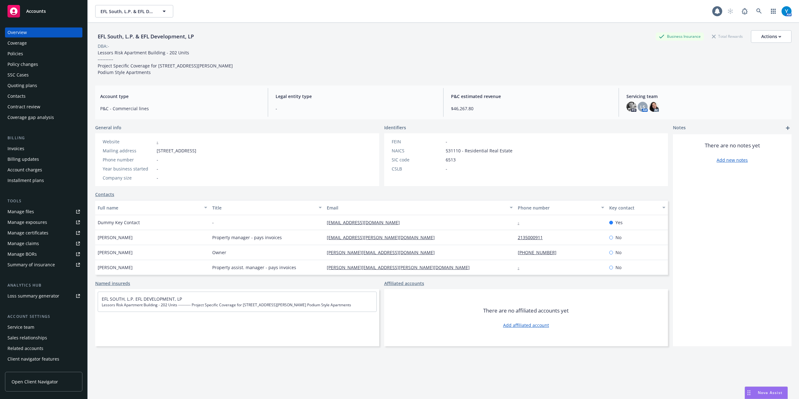
click at [15, 150] on div "Invoices" at bounding box center [15, 148] width 17 height 10
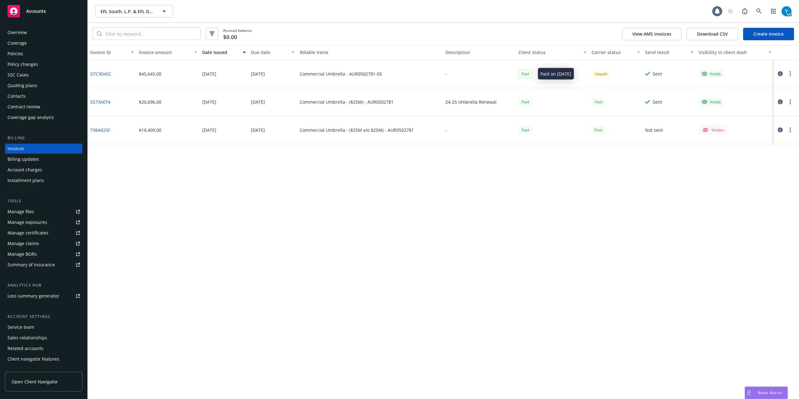
click at [523, 72] on div "Paid" at bounding box center [525, 74] width 14 height 8
click at [464, 196] on div "Invoice ID Invoice amount Date issued Due date Billable items Description Clien…" at bounding box center [443, 222] width 711 height 354
click at [790, 73] on icon "button" at bounding box center [789, 73] width 1 height 5
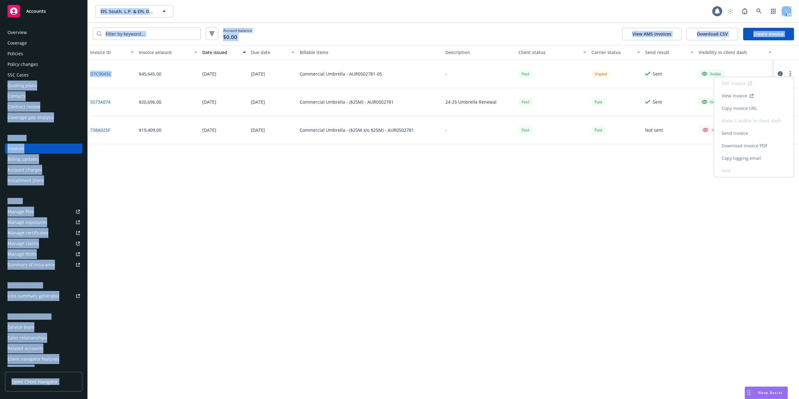
drag, startPoint x: 115, startPoint y: 74, endPoint x: 84, endPoint y: 74, distance: 31.5
click at [84, 74] on div "Accounts Overview Coverage Policies Policy changes SSC Cases Quoting plans Cont…" at bounding box center [399, 199] width 799 height 399
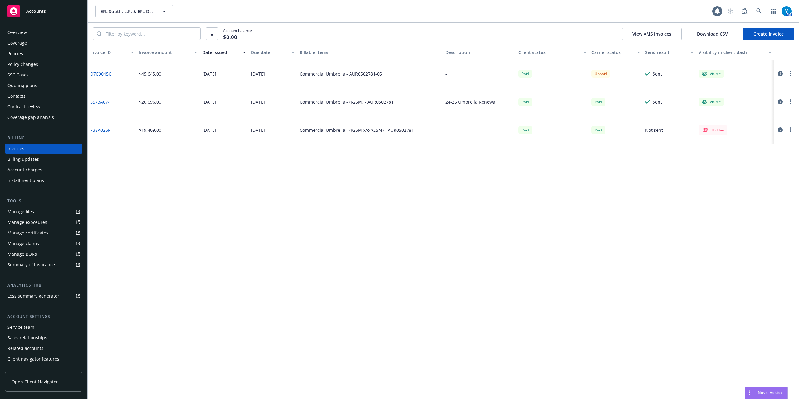
drag, startPoint x: 143, startPoint y: 223, endPoint x: 138, endPoint y: 216, distance: 8.1
click at [142, 222] on div "Invoice ID Invoice amount Date issued Due date Billable items Description Clien…" at bounding box center [443, 222] width 711 height 354
click at [114, 78] on div "D7C9045C" at bounding box center [112, 74] width 49 height 28
drag, startPoint x: 116, startPoint y: 78, endPoint x: 90, endPoint y: 80, distance: 26.3
click at [90, 80] on div "D7C9045C" at bounding box center [112, 74] width 49 height 28
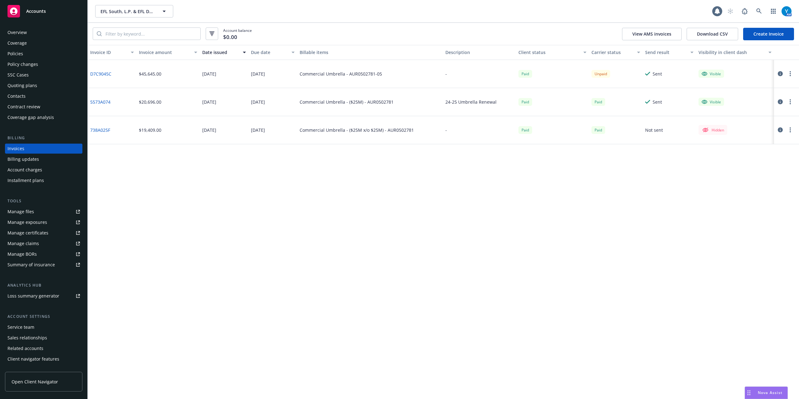
drag, startPoint x: 92, startPoint y: 73, endPoint x: 413, endPoint y: 290, distance: 387.9
click at [419, 293] on div "Invoice ID Invoice amount Date issued Due date Billable items Description Clien…" at bounding box center [443, 222] width 711 height 354
click at [667, 215] on div "Invoice ID Invoice amount Date issued Due date Billable items Description Clien…" at bounding box center [443, 222] width 711 height 354
click at [168, 201] on div "Invoice ID Invoice amount Date issued Due date Billable items Description Clien…" at bounding box center [443, 222] width 711 height 354
click at [13, 52] on div "Policies" at bounding box center [15, 54] width 16 height 10
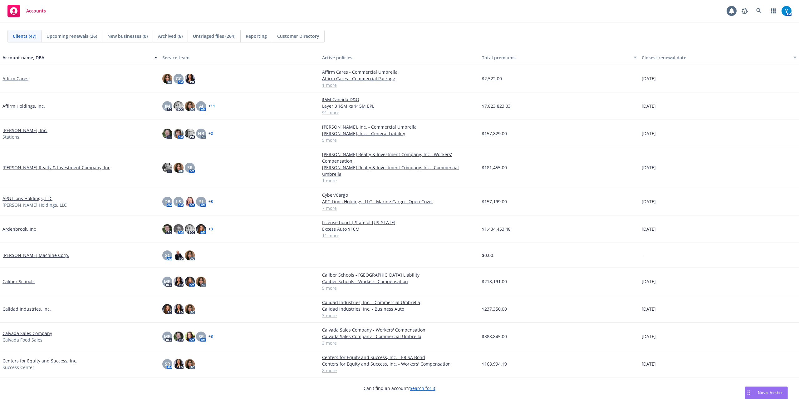
click at [130, 8] on div "Accounts 1 AM" at bounding box center [399, 11] width 799 height 22
click at [21, 103] on link "Affirm Holdings, Inc." at bounding box center [23, 106] width 42 height 7
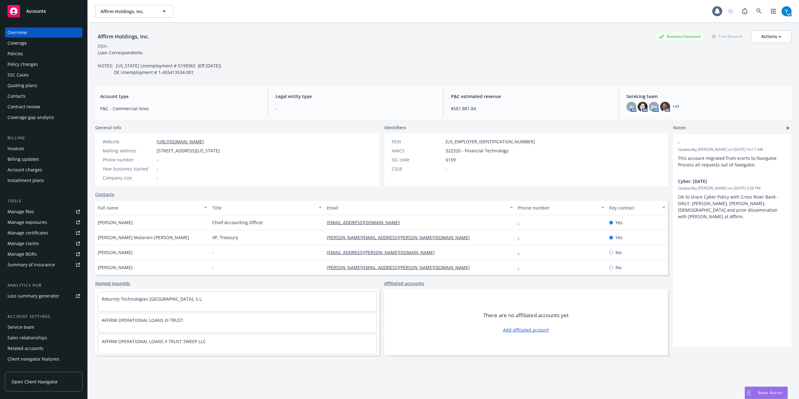
click at [40, 234] on div "Manage certificates" at bounding box center [27, 233] width 41 height 10
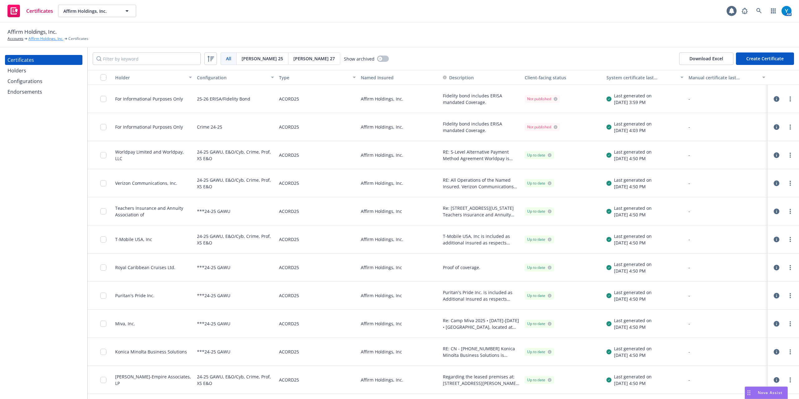
click at [39, 39] on link "Affirm Holdings, Inc." at bounding box center [45, 39] width 35 height 6
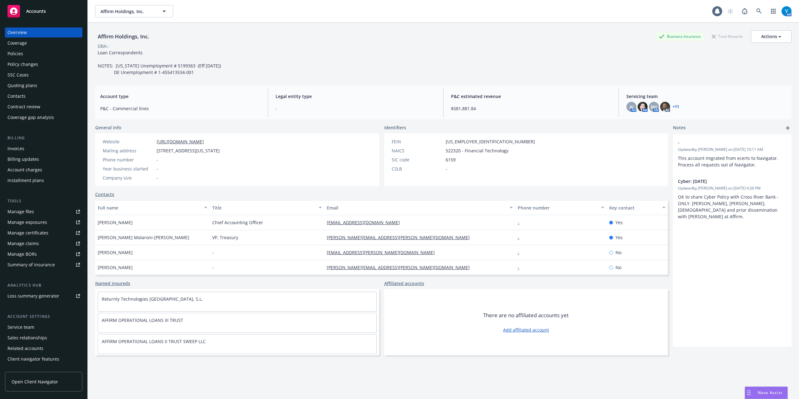
click at [49, 7] on div "Accounts" at bounding box center [43, 11] width 72 height 12
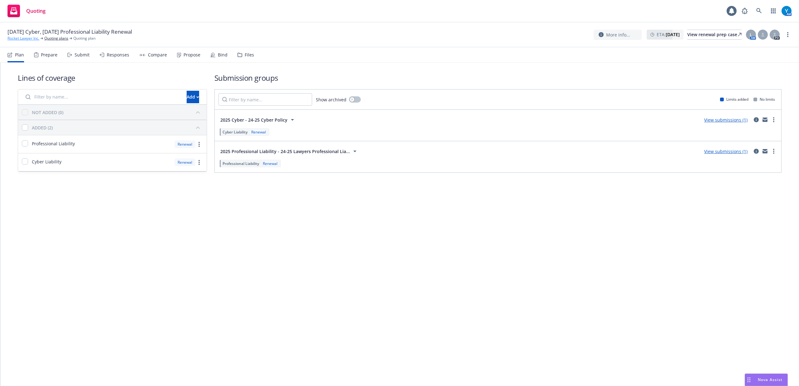
click at [32, 38] on link "Rocket Lawyer Inc." at bounding box center [23, 39] width 32 height 6
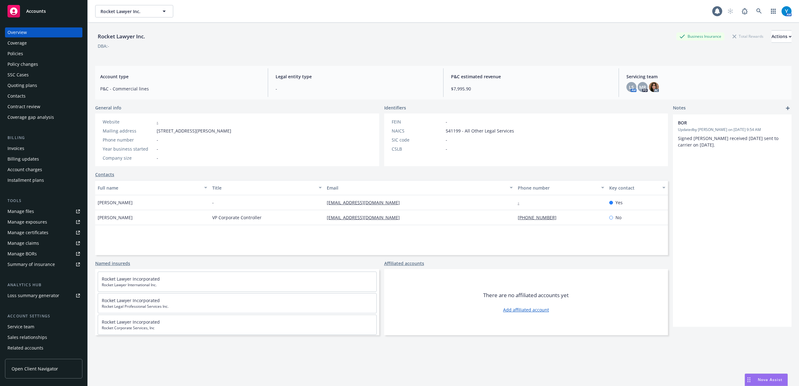
click at [11, 52] on div "Policies" at bounding box center [15, 54] width 16 height 10
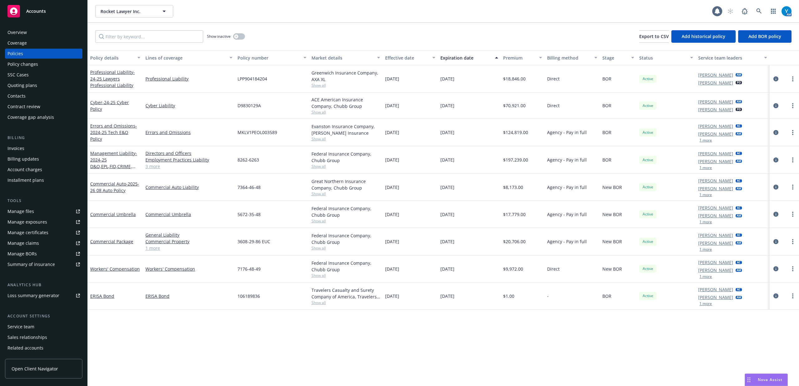
click at [35, 86] on div "Quoting plans" at bounding box center [22, 85] width 30 height 10
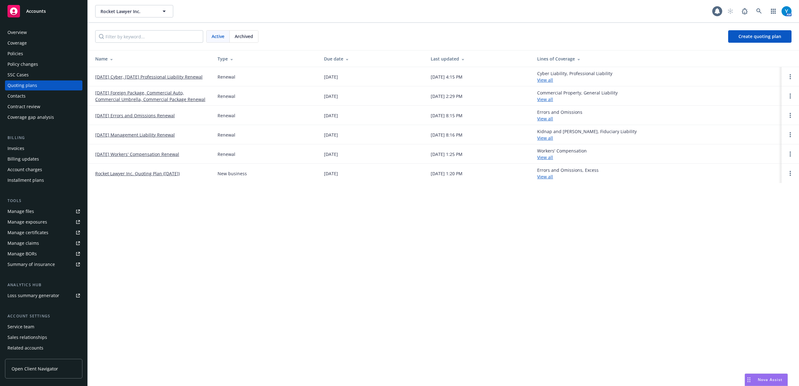
click at [179, 74] on link "09/30/25 Cyber, 09/10/25 Professional Liability Renewal" at bounding box center [148, 77] width 107 height 7
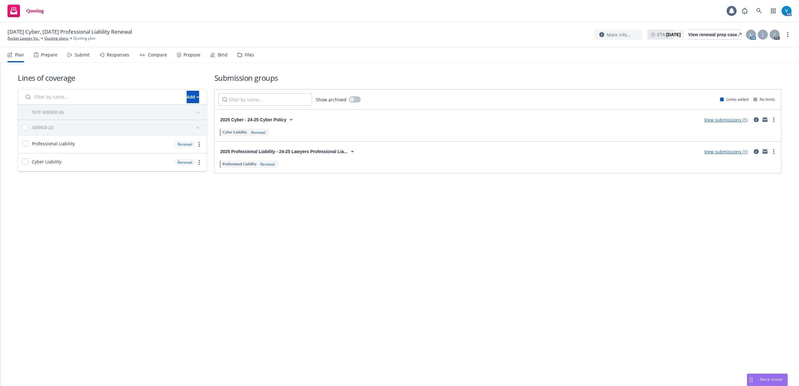
drag, startPoint x: 756, startPoint y: 151, endPoint x: 760, endPoint y: 151, distance: 3.7
click at [757, 151] on icon "circleInformation" at bounding box center [755, 151] width 5 height 5
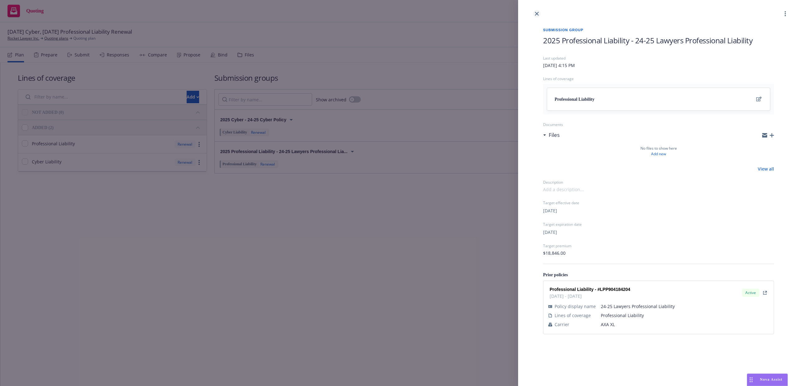
click at [536, 12] on icon "close" at bounding box center [537, 14] width 4 height 4
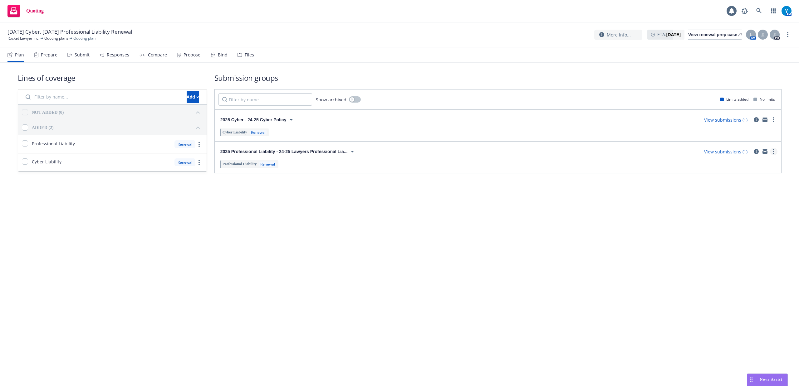
click at [773, 151] on circle "more" at bounding box center [773, 151] width 1 height 1
click at [557, 328] on div "Lines of coverage Add NOT ADDED (0) ADDED (2) Professional Liability Renewal Cy…" at bounding box center [399, 224] width 798 height 323
click at [753, 120] on icon "circleInformation" at bounding box center [755, 119] width 5 height 5
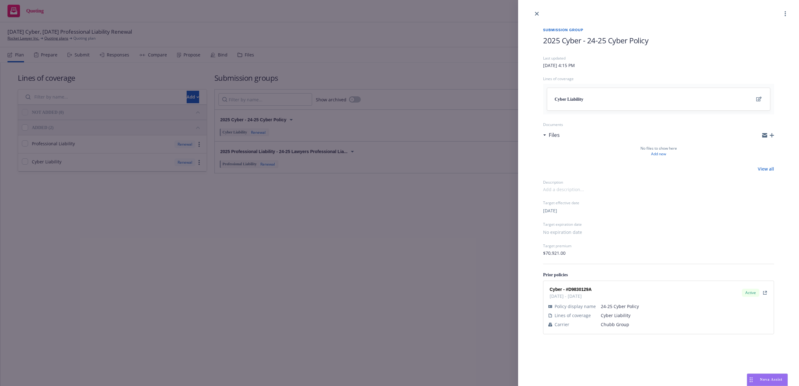
click at [532, 10] on div at bounding box center [658, 8] width 281 height 17
click at [535, 12] on icon "close" at bounding box center [537, 14] width 4 height 4
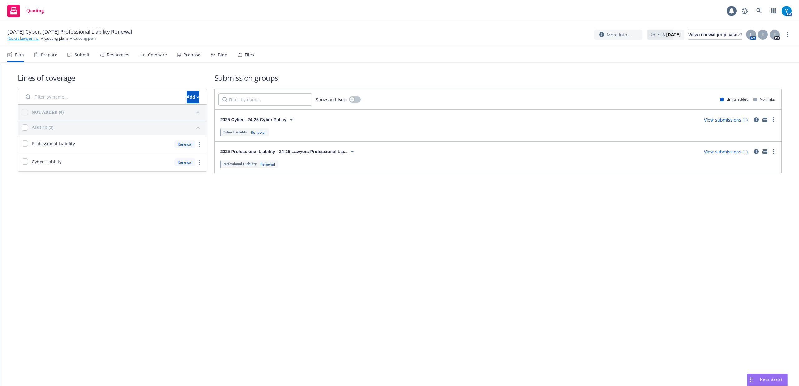
click at [27, 39] on link "Rocket Lawyer Inc." at bounding box center [23, 39] width 32 height 6
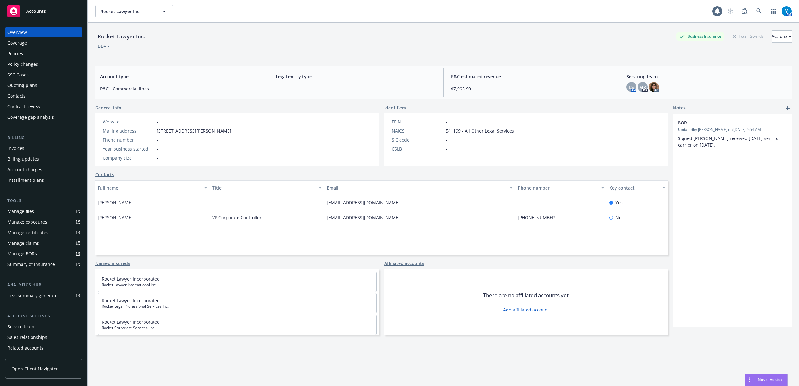
click at [21, 51] on div "Policies" at bounding box center [15, 54] width 16 height 10
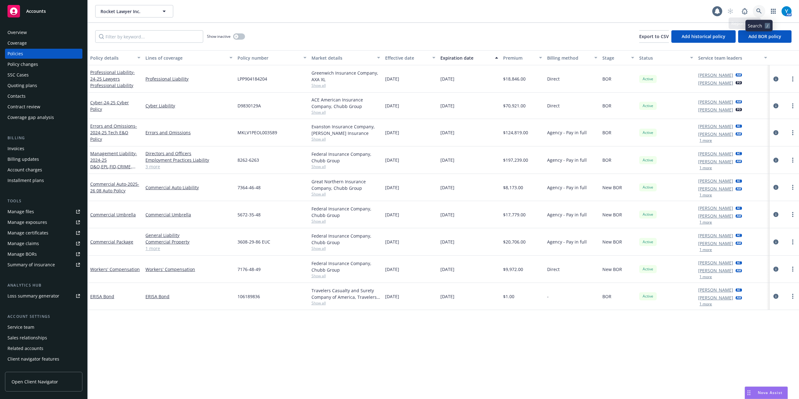
click at [756, 10] on icon at bounding box center [758, 10] width 5 height 5
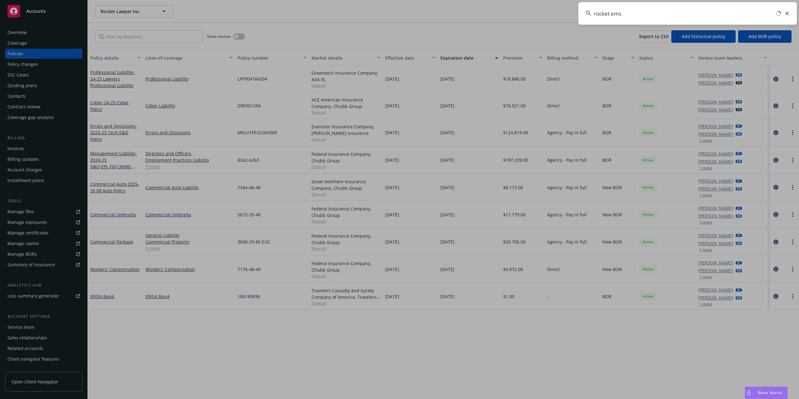
type input "rocket ems"
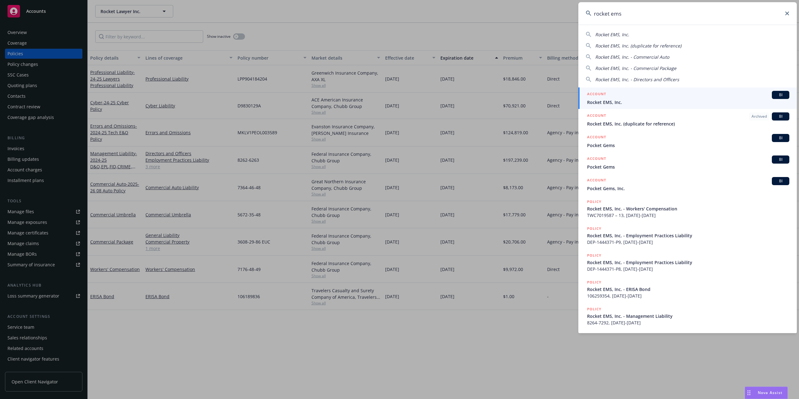
click at [621, 102] on span "Rocket EMS, Inc." at bounding box center [688, 102] width 202 height 7
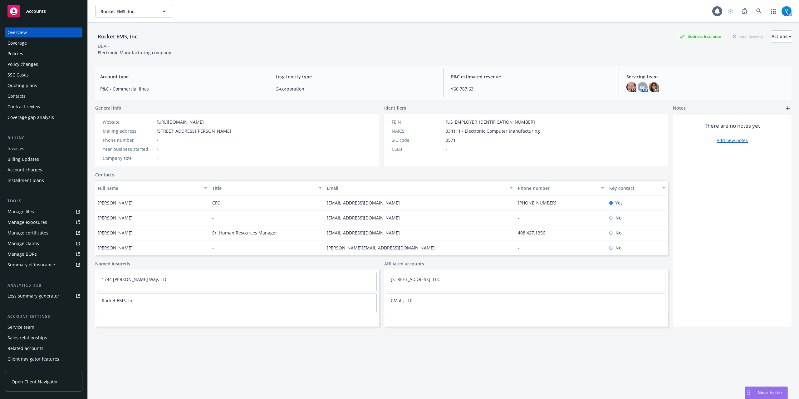
click at [37, 57] on div "Policies" at bounding box center [43, 54] width 72 height 10
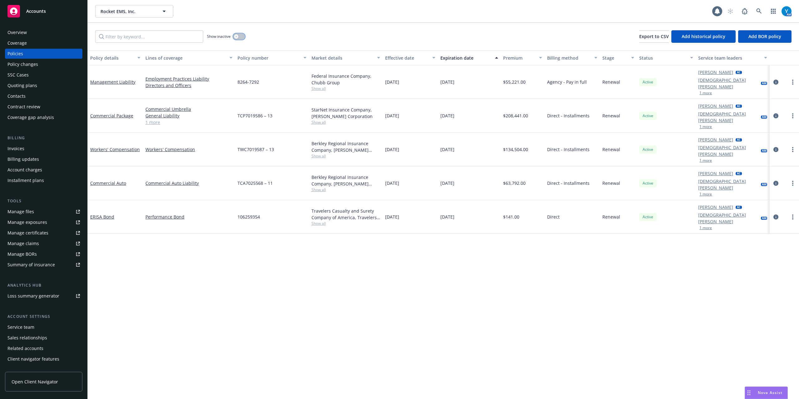
click at [236, 36] on icon "button" at bounding box center [236, 36] width 2 height 2
